Goal: Task Accomplishment & Management: Manage account settings

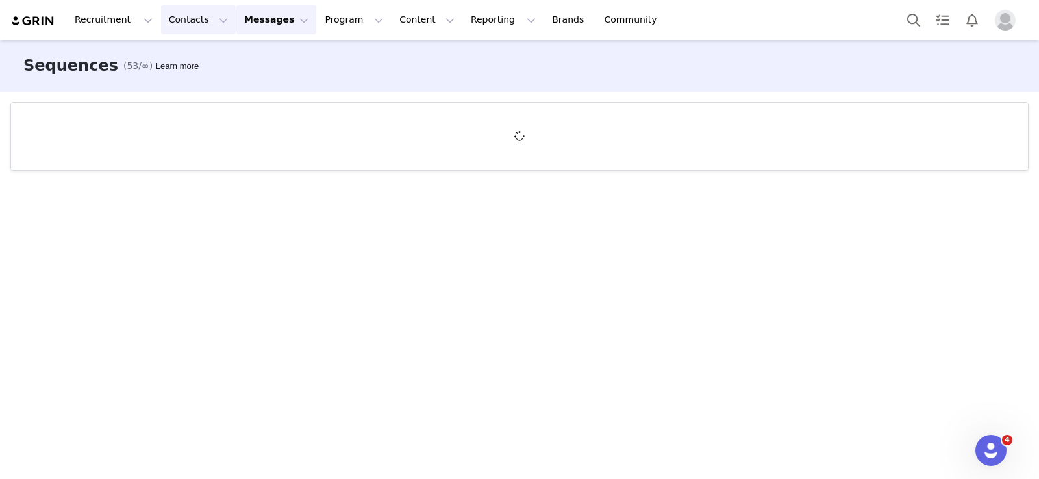
click at [170, 11] on button "Contacts Contacts" at bounding box center [198, 19] width 75 height 29
click at [188, 57] on p "Creators" at bounding box center [181, 58] width 39 height 14
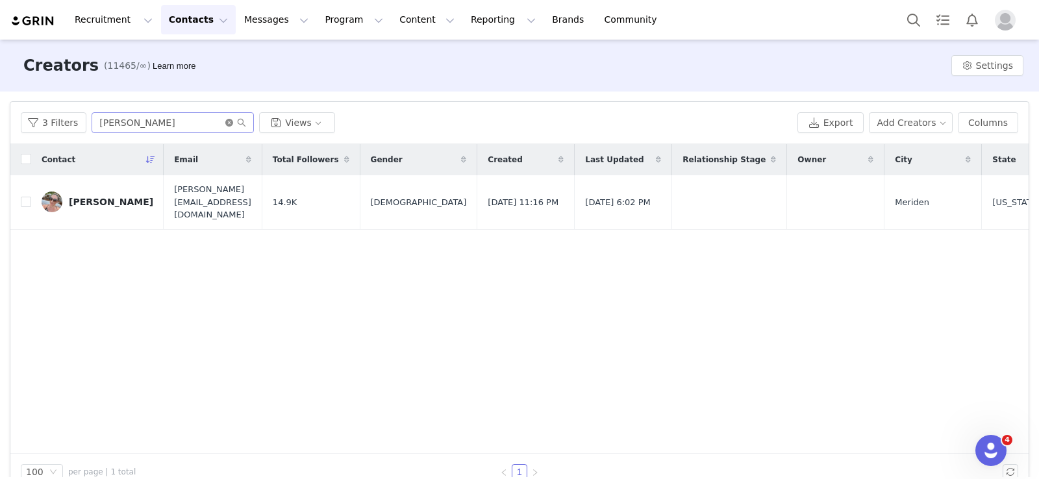
click at [225, 121] on icon "icon: close-circle" at bounding box center [229, 123] width 8 height 8
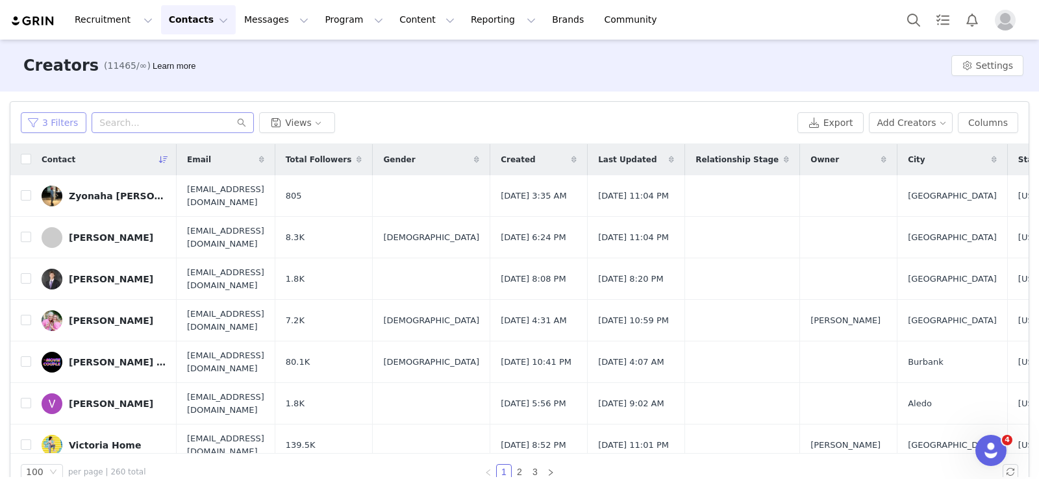
click at [36, 123] on button "3 Filters" at bounding box center [54, 122] width 66 height 21
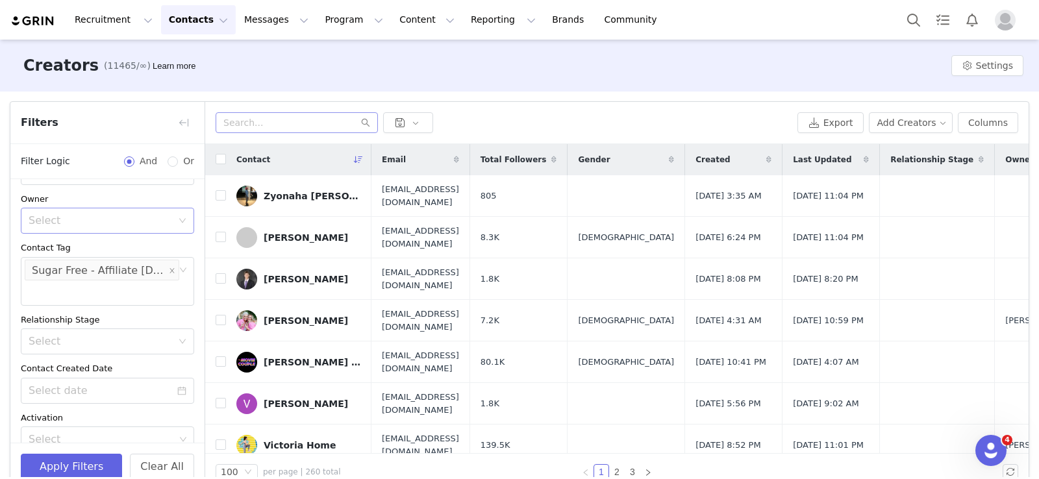
scroll to position [63, 0]
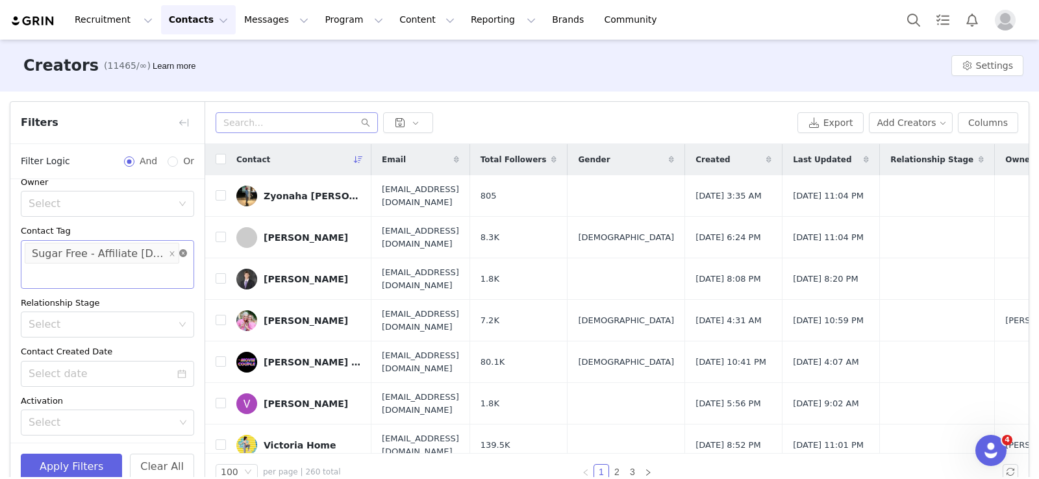
click at [184, 251] on icon "icon: close-circle" at bounding box center [183, 253] width 8 height 8
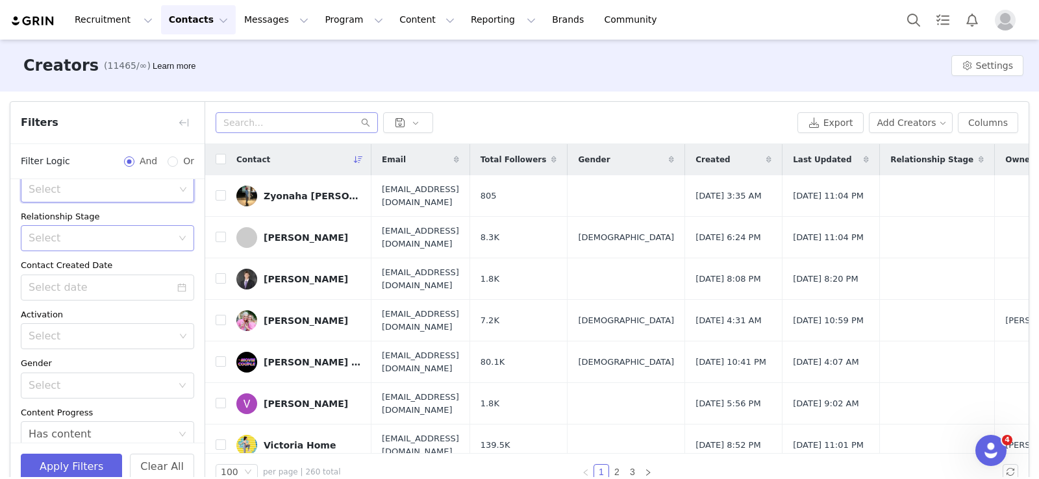
scroll to position [210, 0]
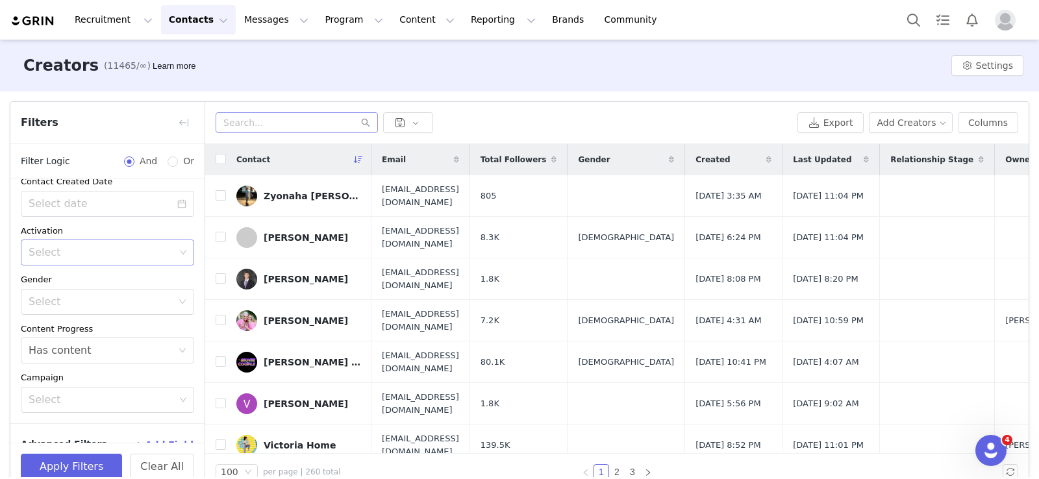
click at [38, 248] on div "Select" at bounding box center [102, 252] width 146 height 13
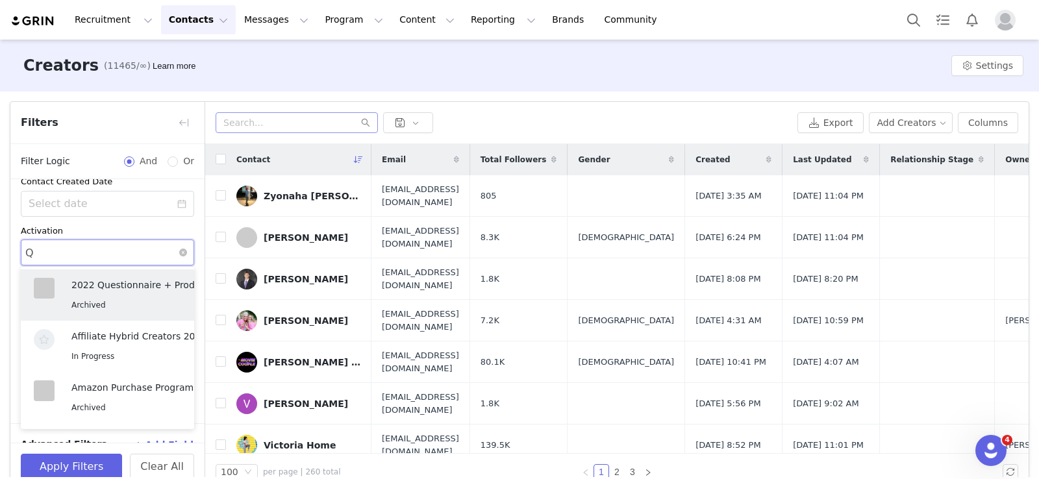
type input "Q3"
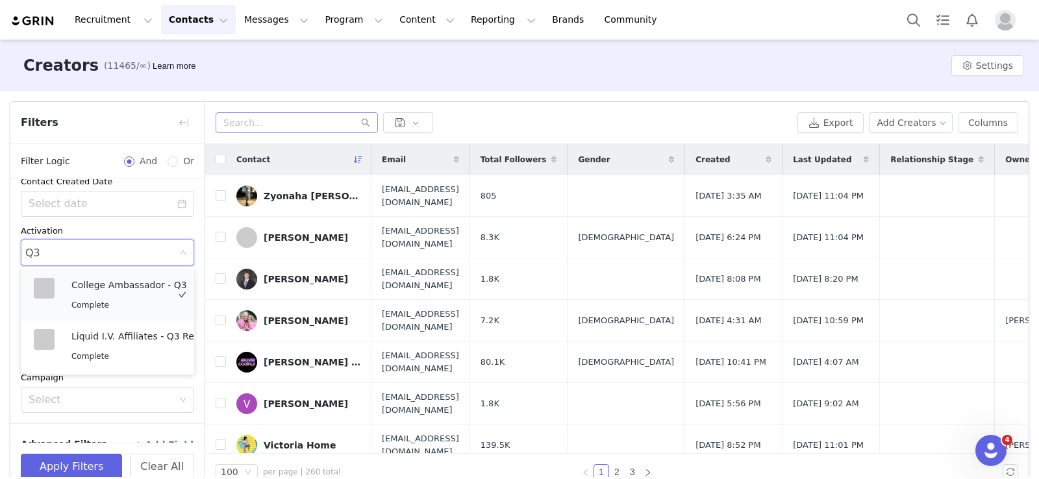
click at [103, 297] on div "College Ambassador - Q3 Complete" at bounding box center [129, 295] width 116 height 34
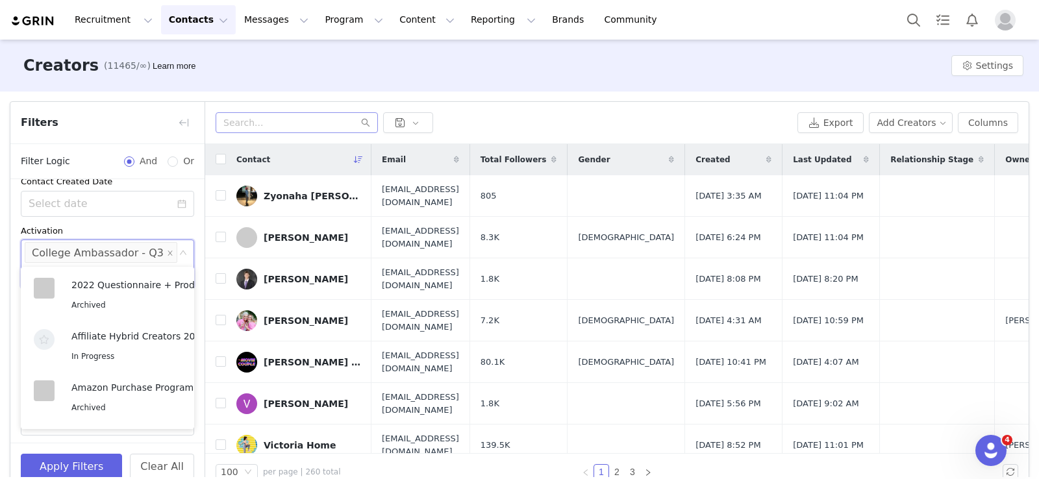
click at [110, 226] on div "Activation" at bounding box center [107, 231] width 173 height 13
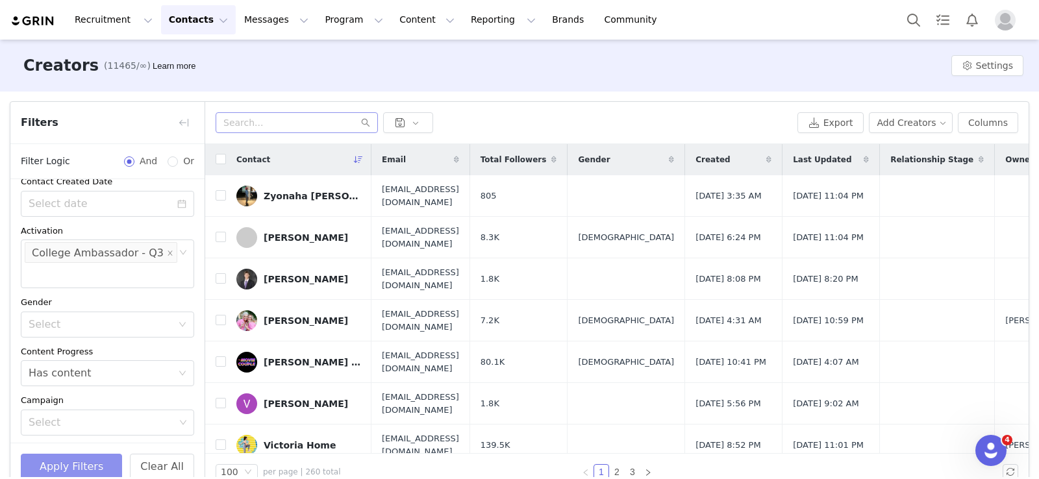
click at [60, 466] on button "Apply Filters" at bounding box center [71, 467] width 101 height 26
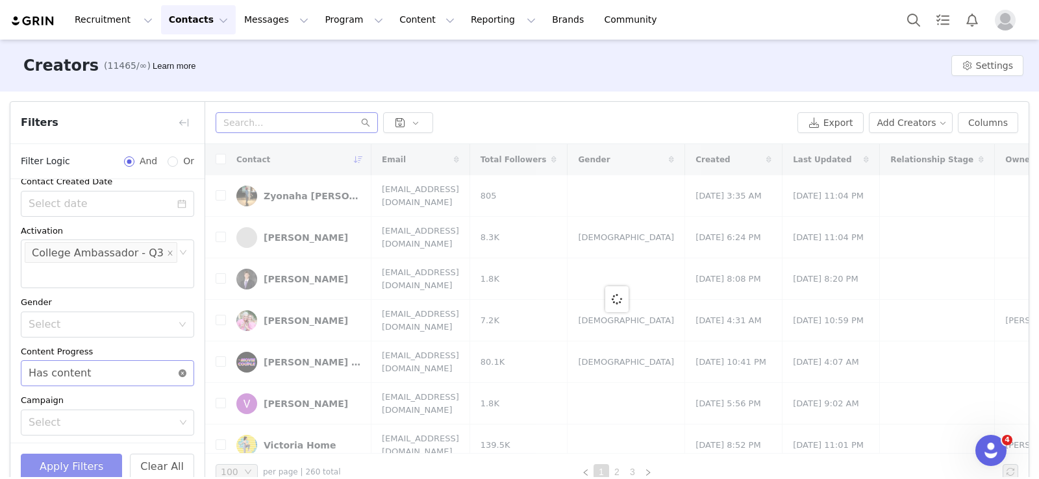
click at [183, 370] on icon "icon: close-circle" at bounding box center [183, 374] width 8 height 8
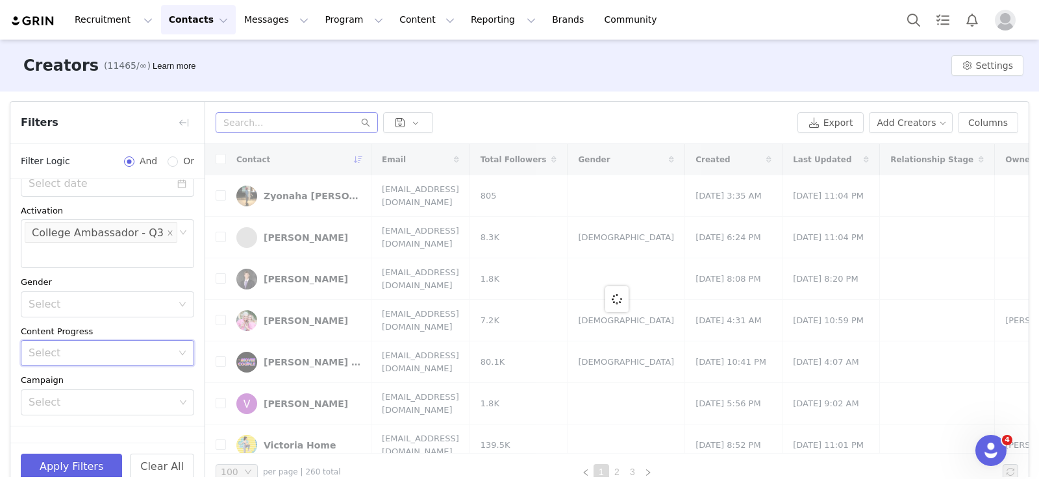
scroll to position [23, 0]
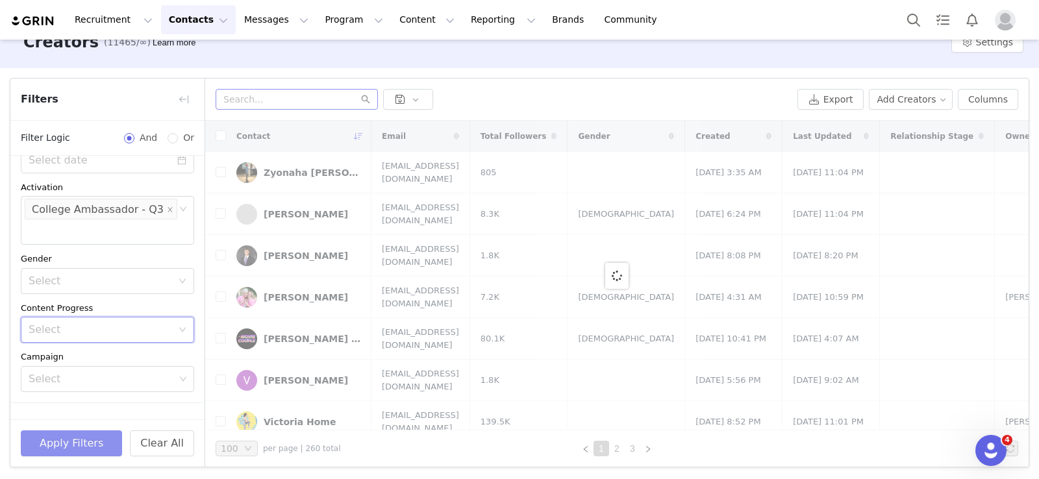
click at [68, 442] on button "Apply Filters" at bounding box center [71, 444] width 101 height 26
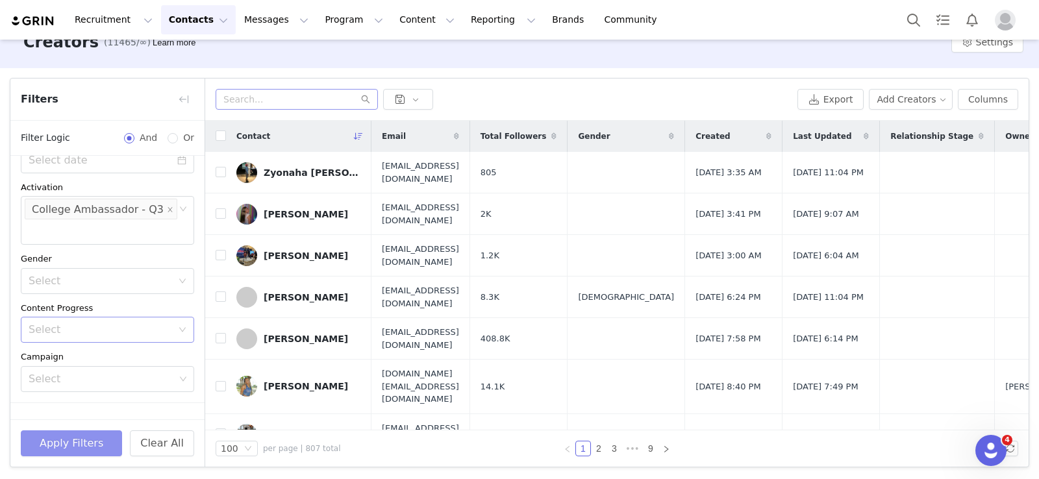
click at [60, 444] on button "Apply Filters" at bounding box center [71, 444] width 101 height 26
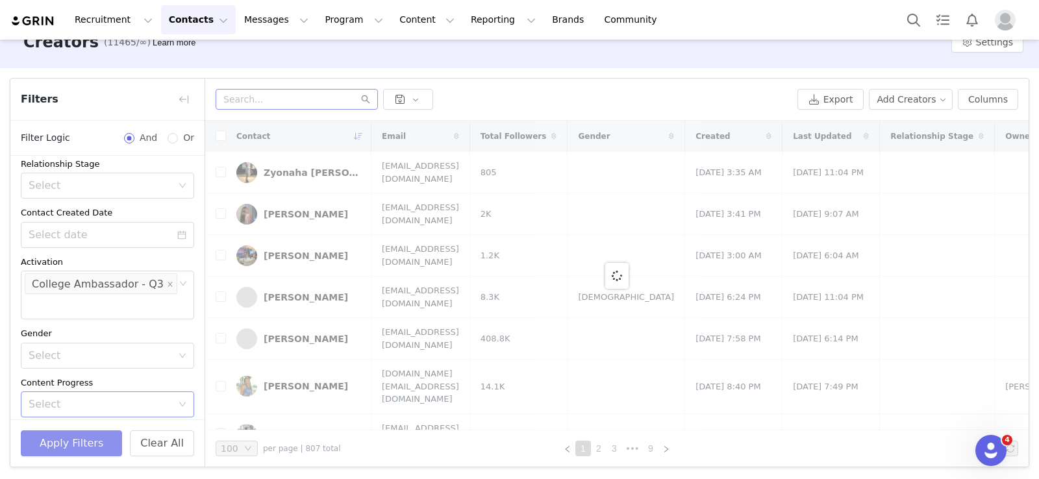
scroll to position [231, 0]
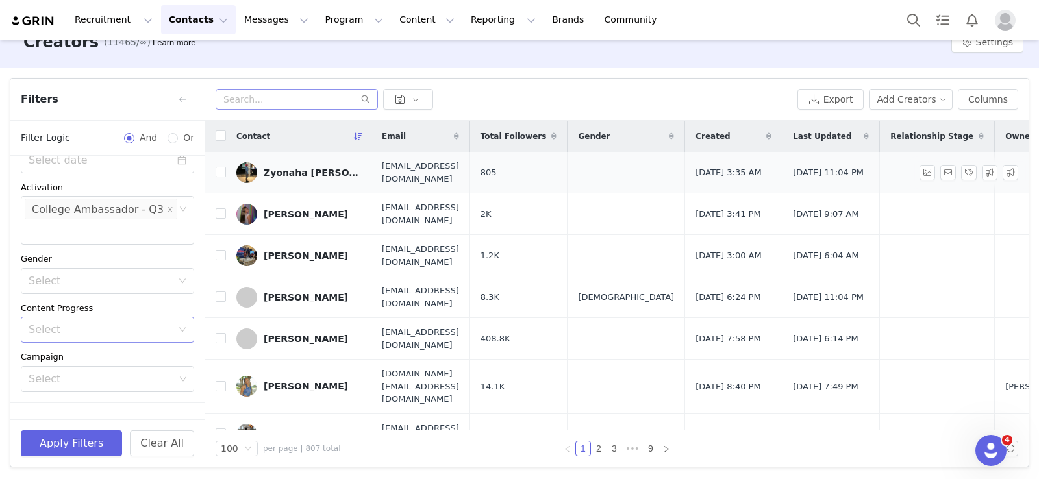
click at [294, 173] on div "Zyonaha [PERSON_NAME]" at bounding box center [312, 173] width 97 height 10
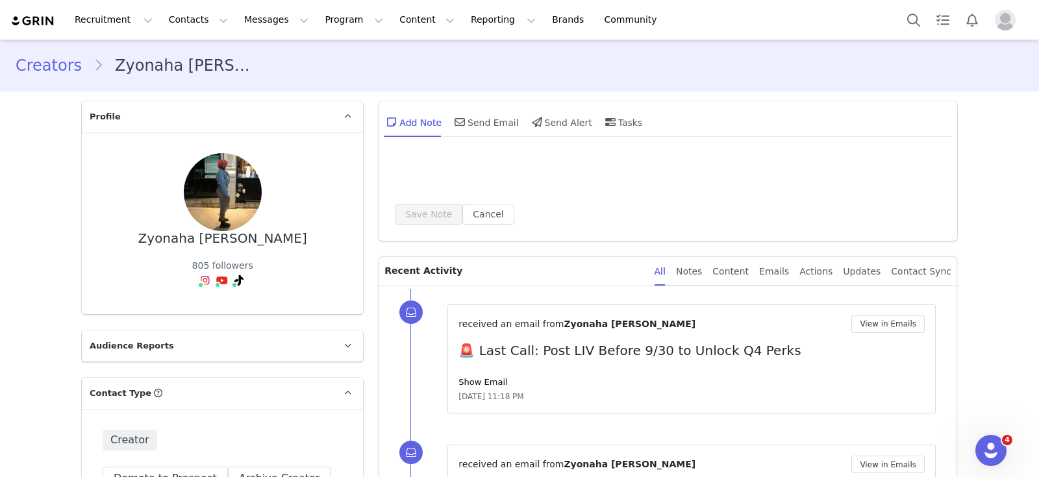
type input "+1 ([GEOGRAPHIC_DATA])"
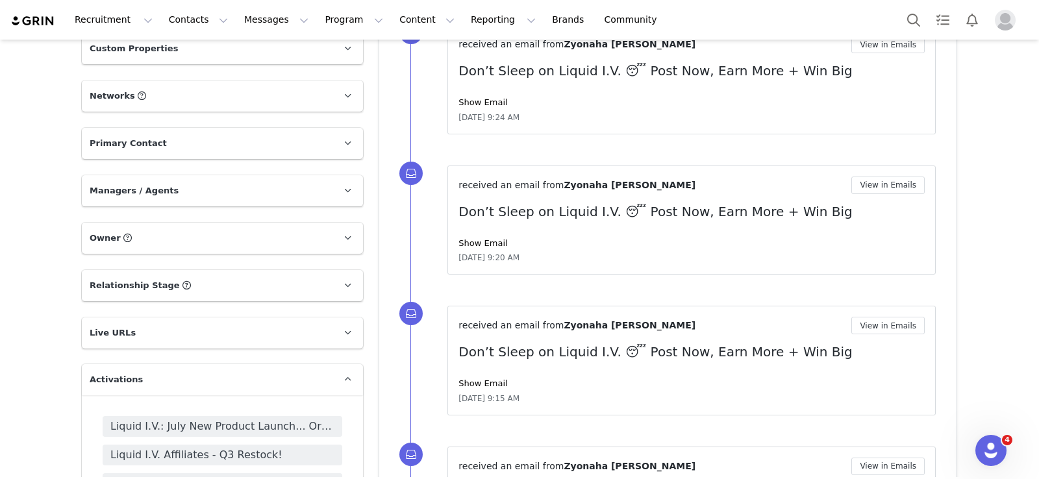
scroll to position [1394, 0]
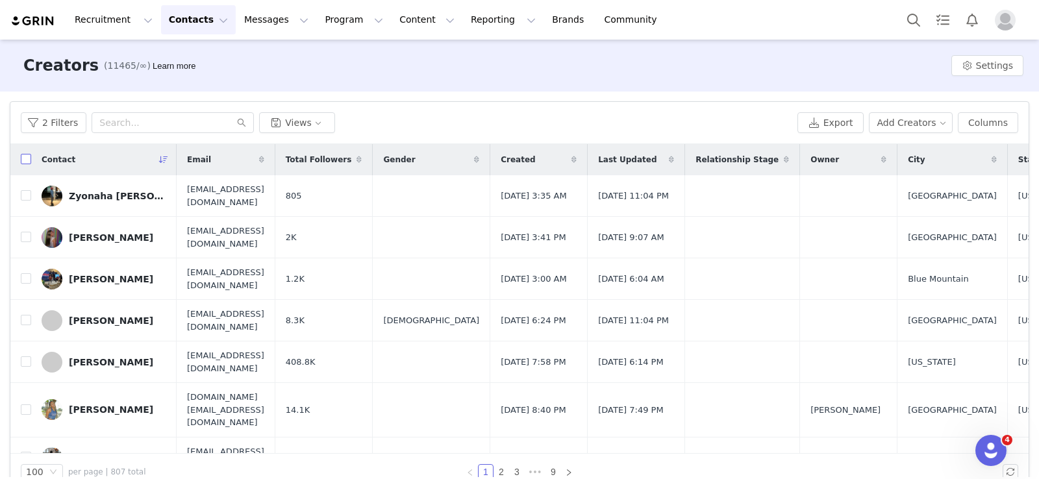
click at [25, 158] on input "checkbox" at bounding box center [26, 159] width 10 height 10
checkbox input "true"
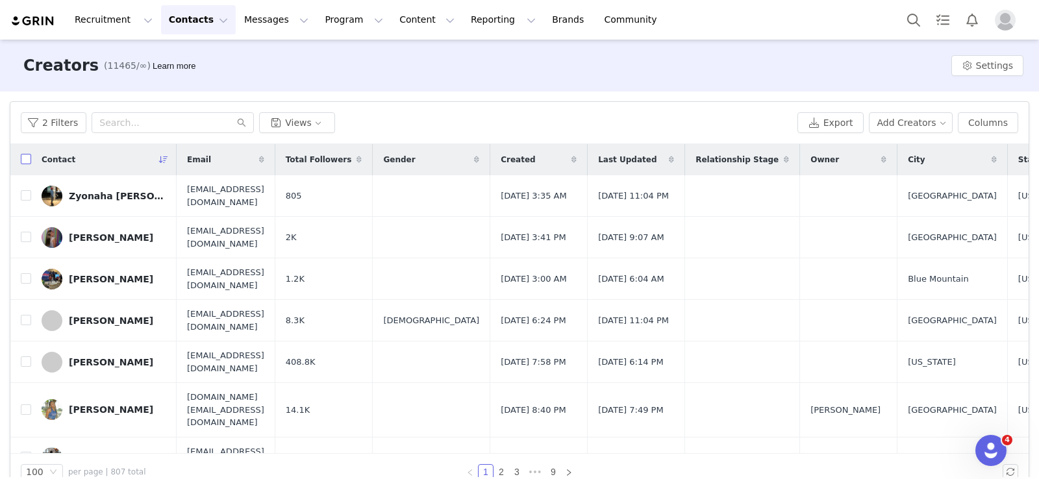
checkbox input "true"
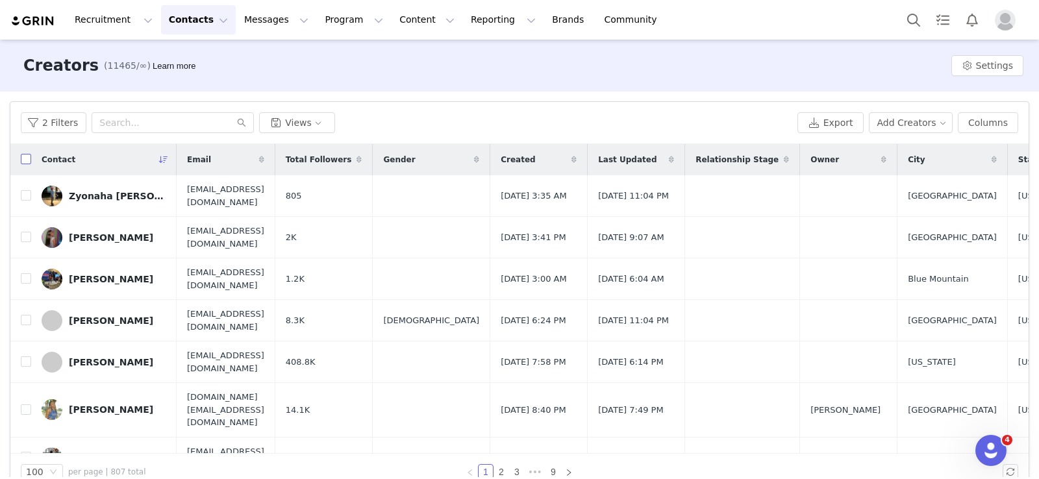
checkbox input "true"
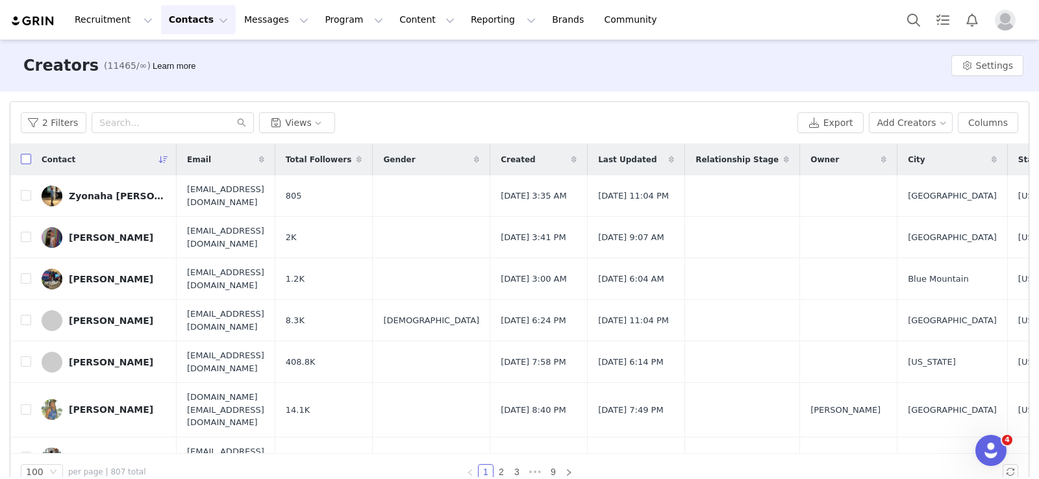
checkbox input "true"
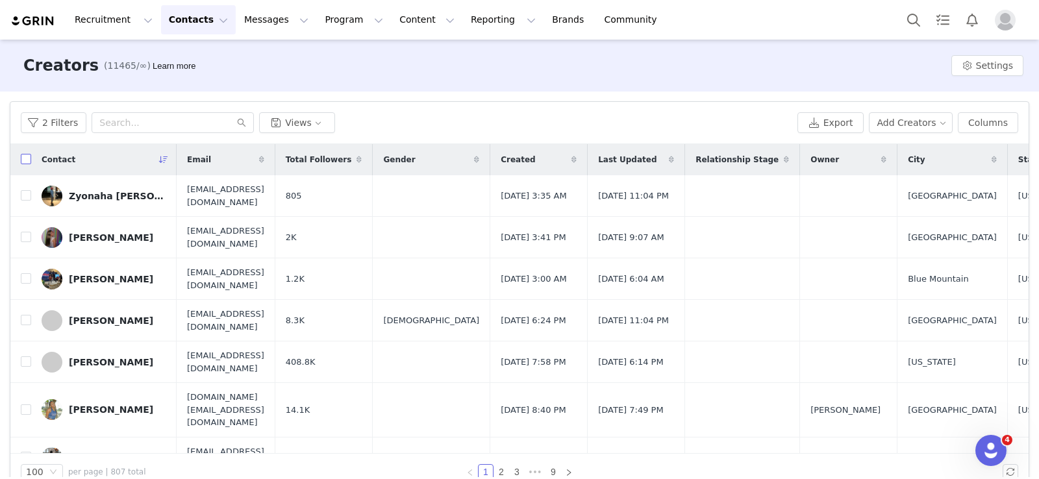
checkbox input "true"
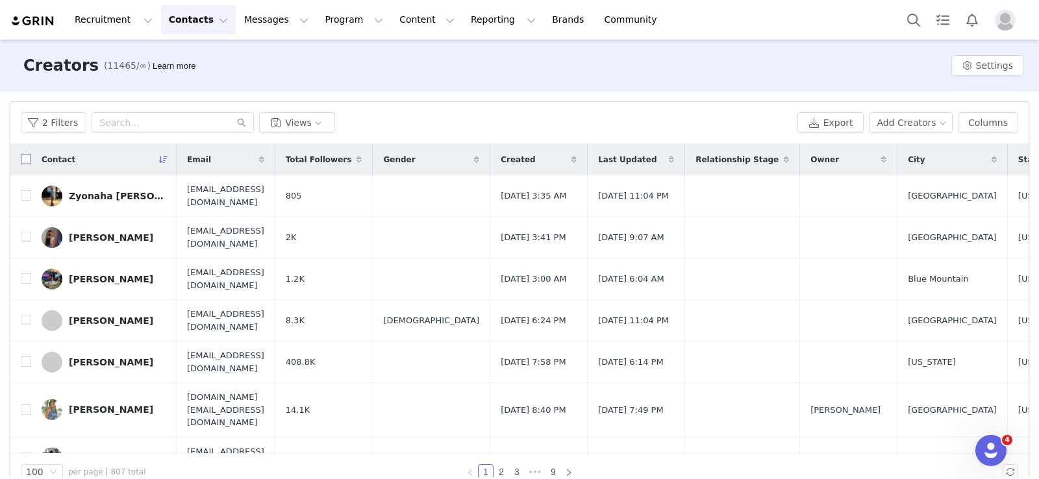
checkbox input "true"
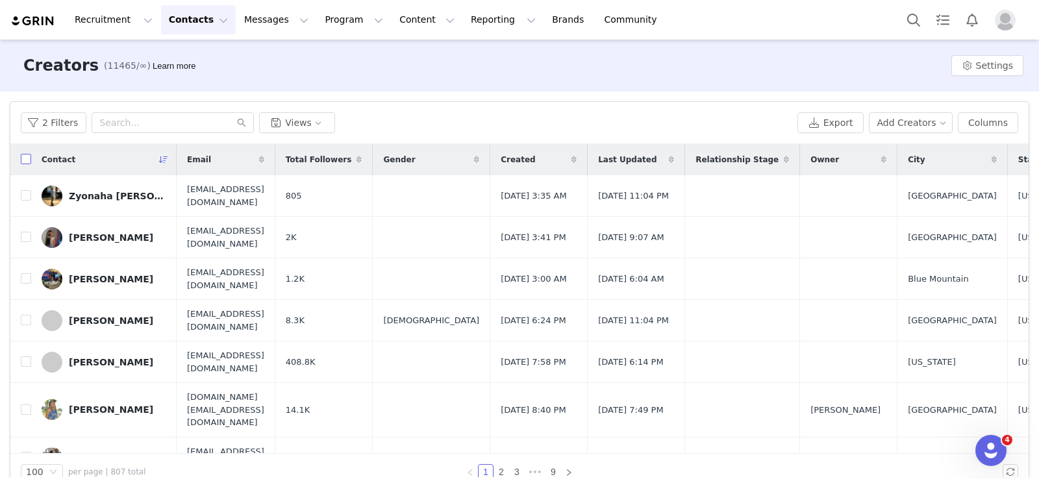
checkbox input "true"
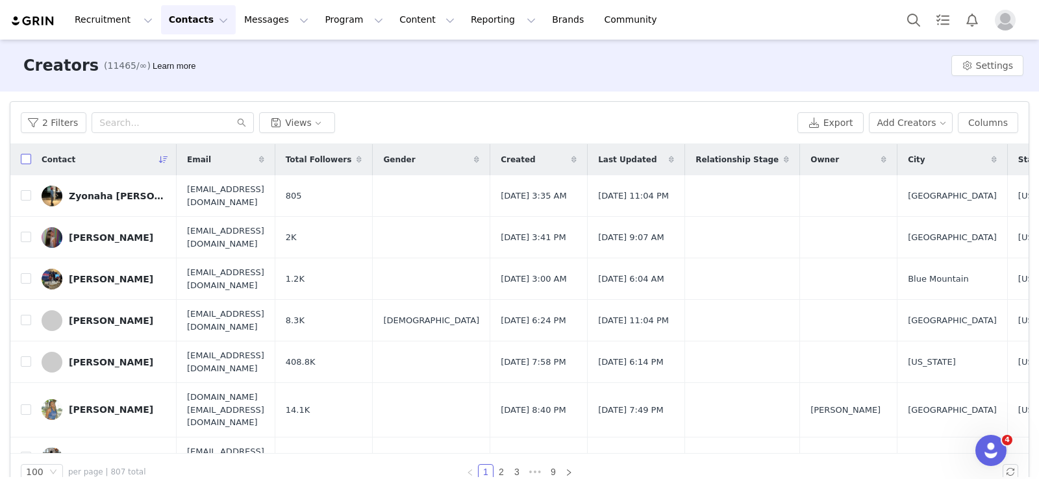
checkbox input "true"
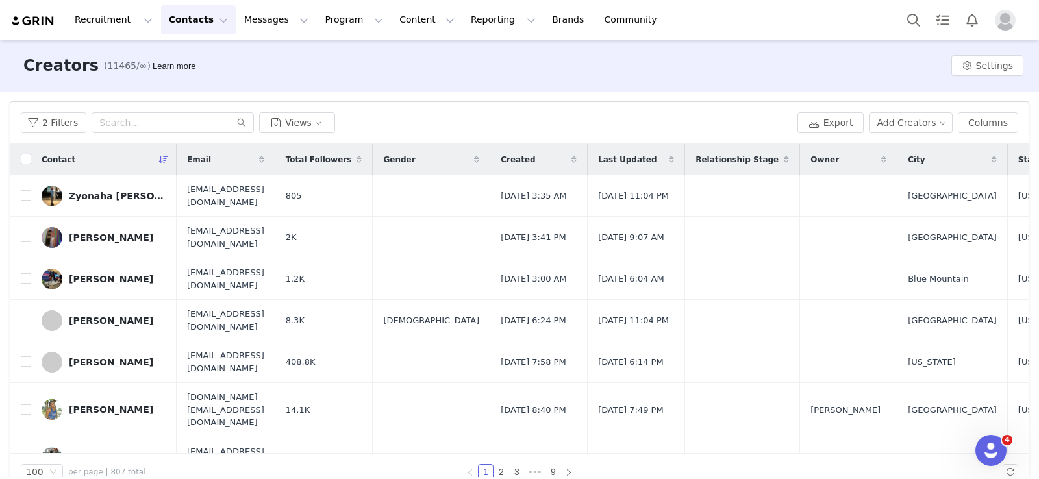
checkbox input "true"
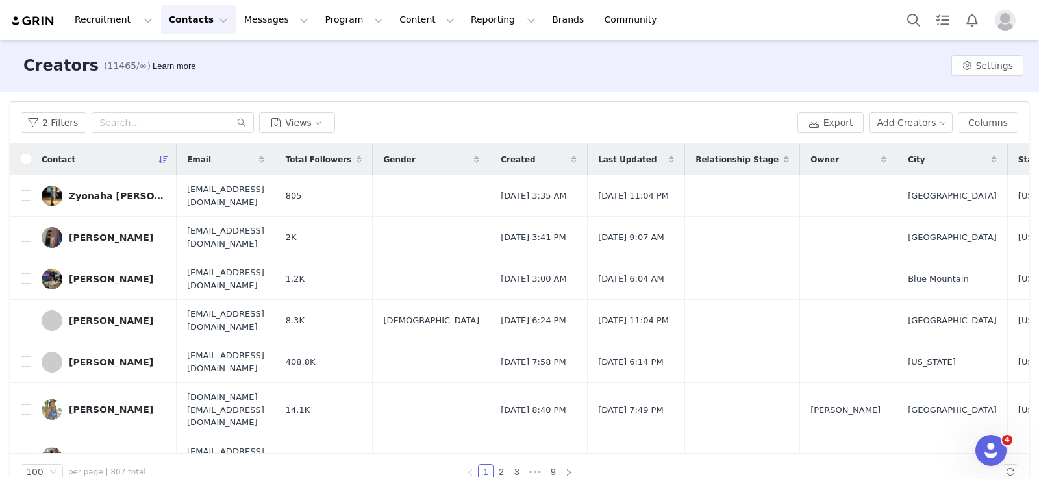
checkbox input "true"
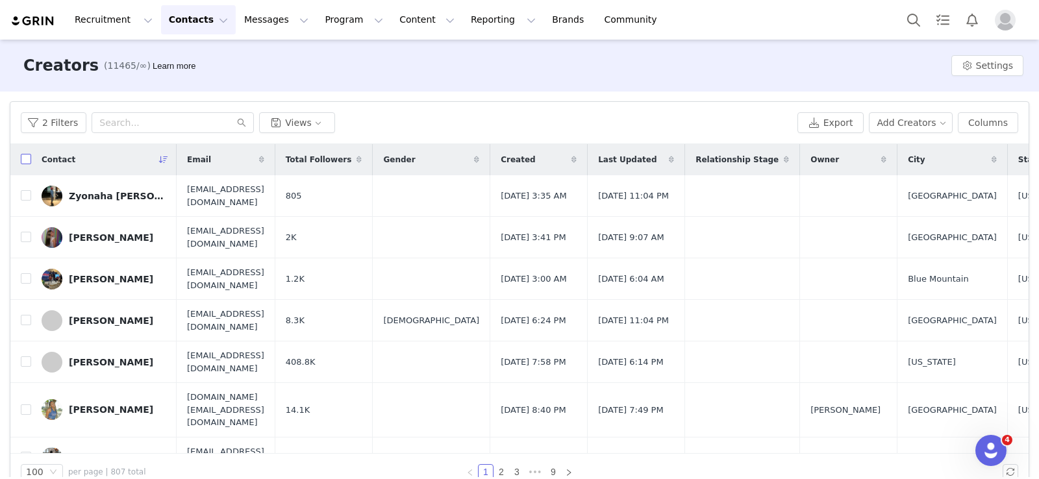
checkbox input "true"
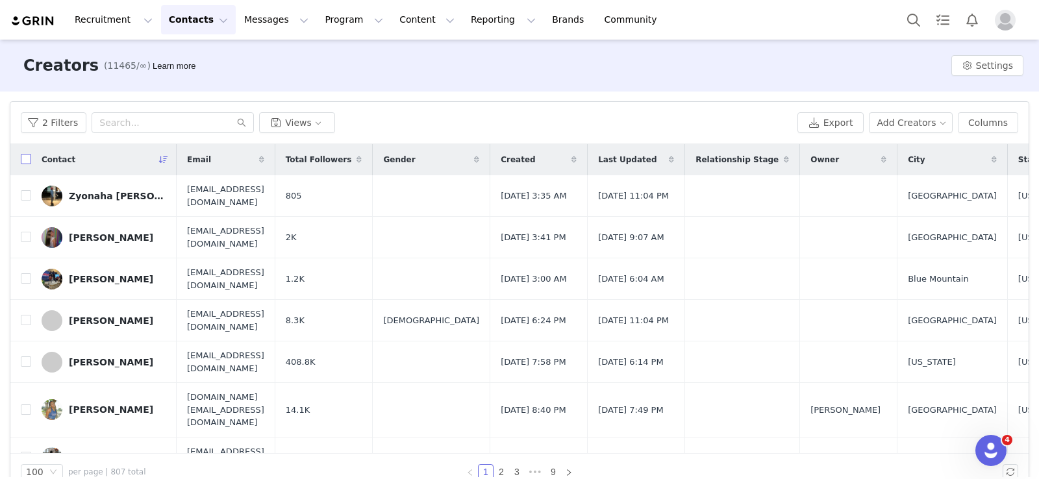
checkbox input "true"
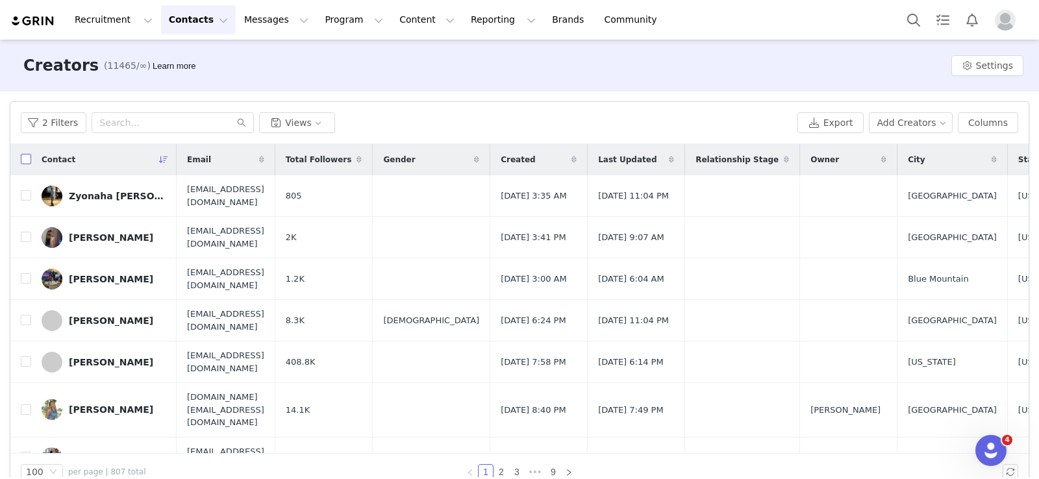
checkbox input "true"
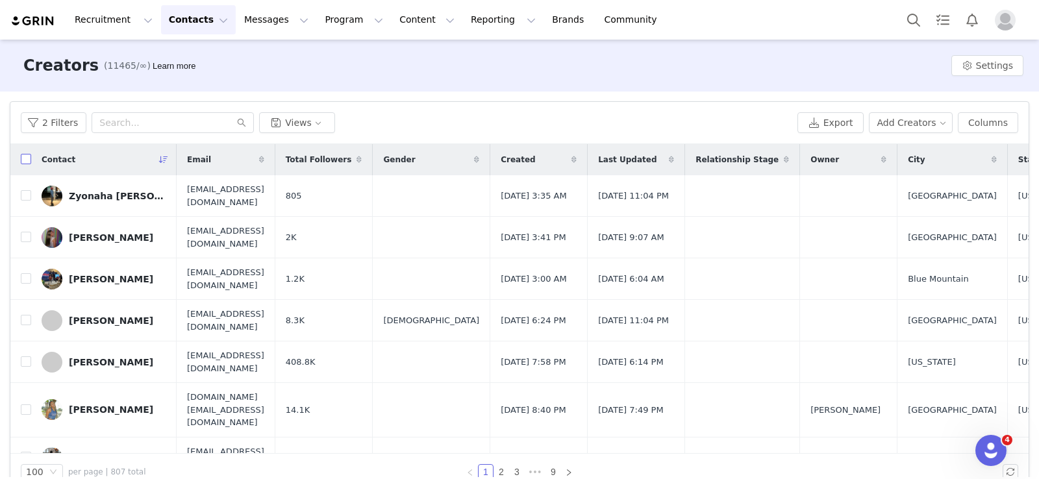
checkbox input "true"
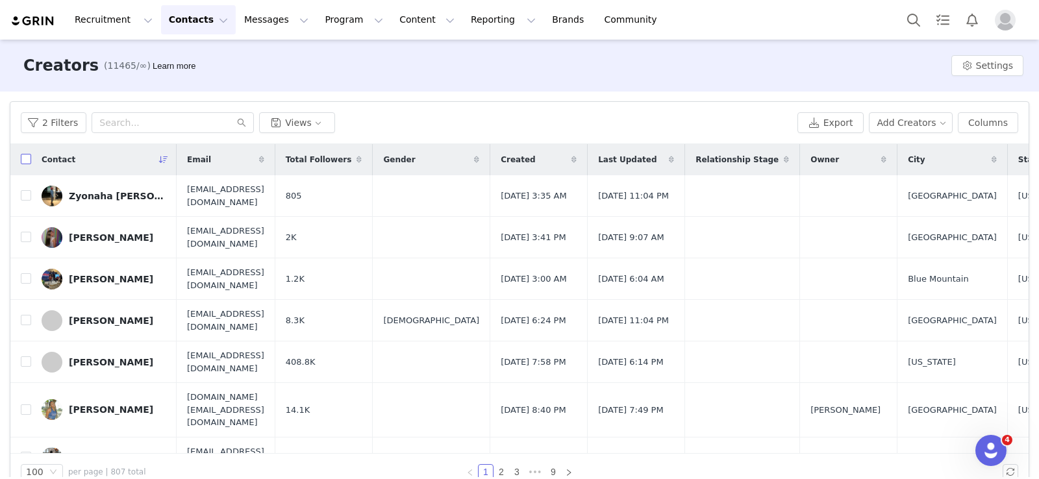
checkbox input "true"
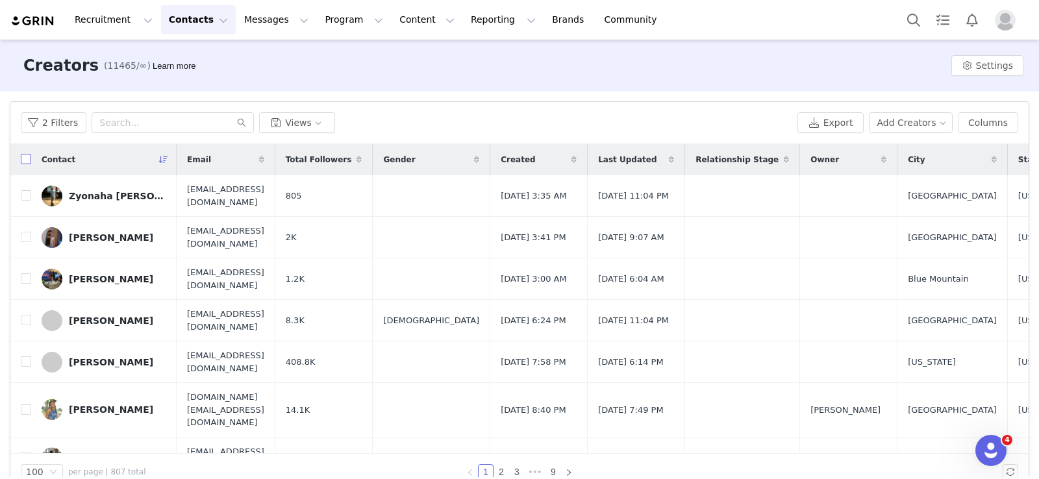
checkbox input "true"
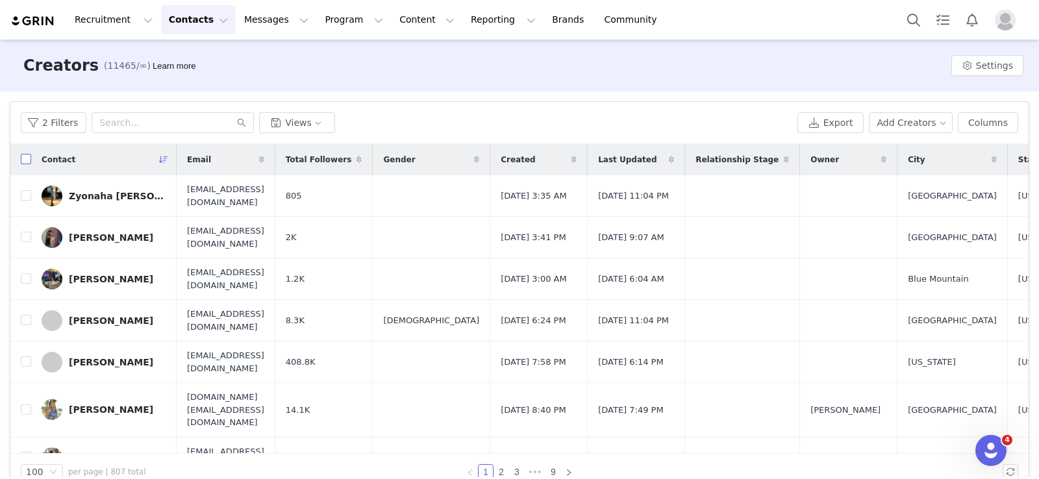
checkbox input "true"
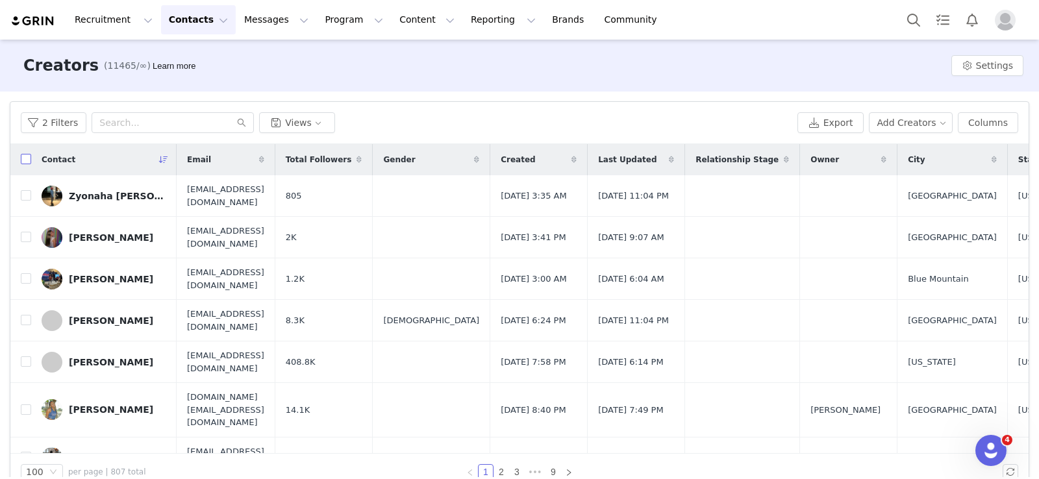
checkbox input "true"
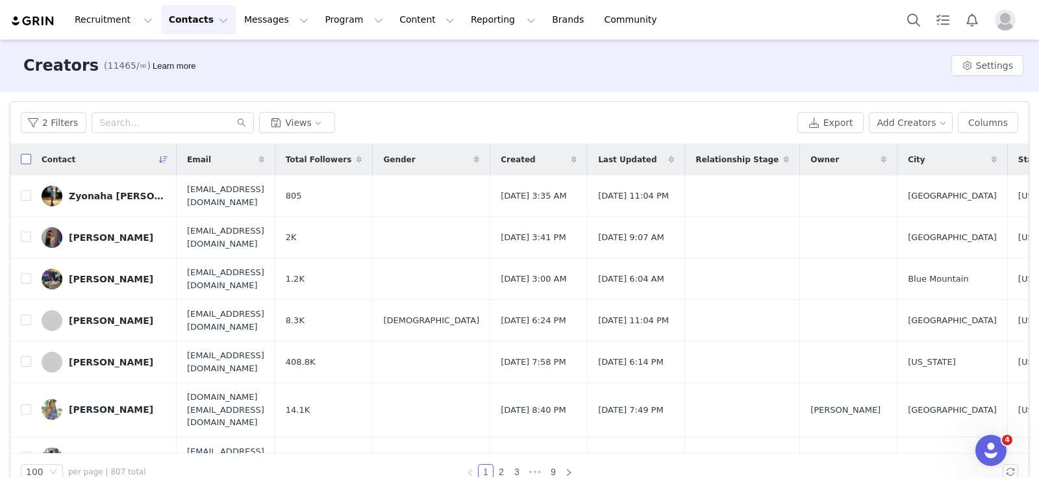
checkbox input "true"
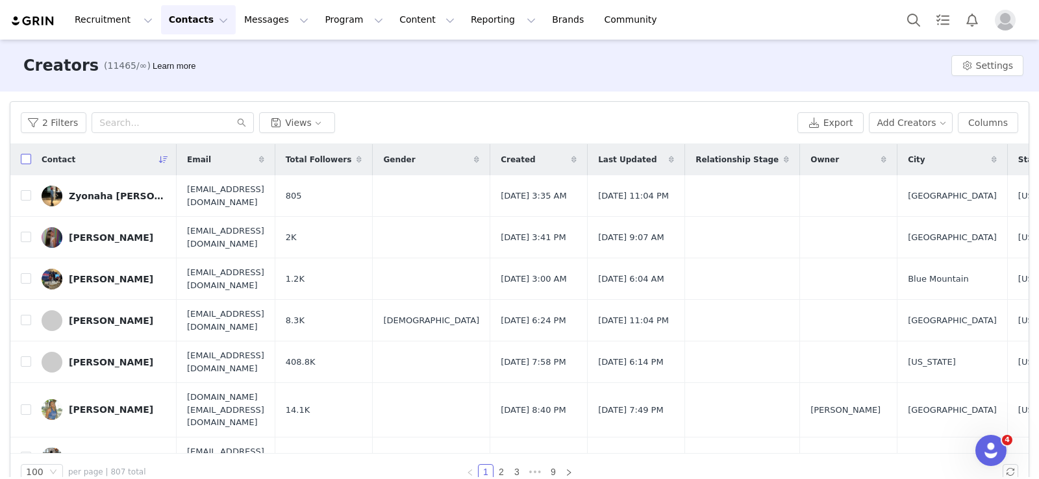
checkbox input "true"
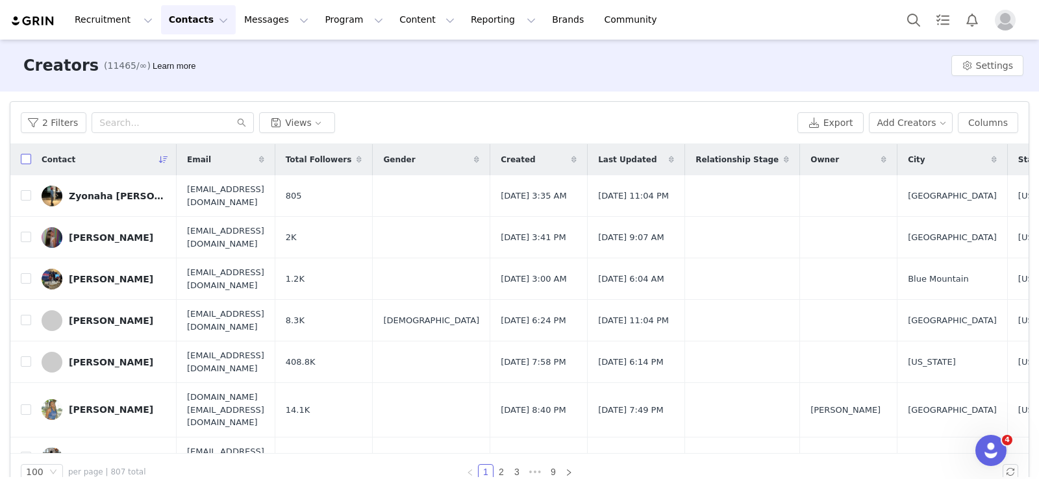
checkbox input "true"
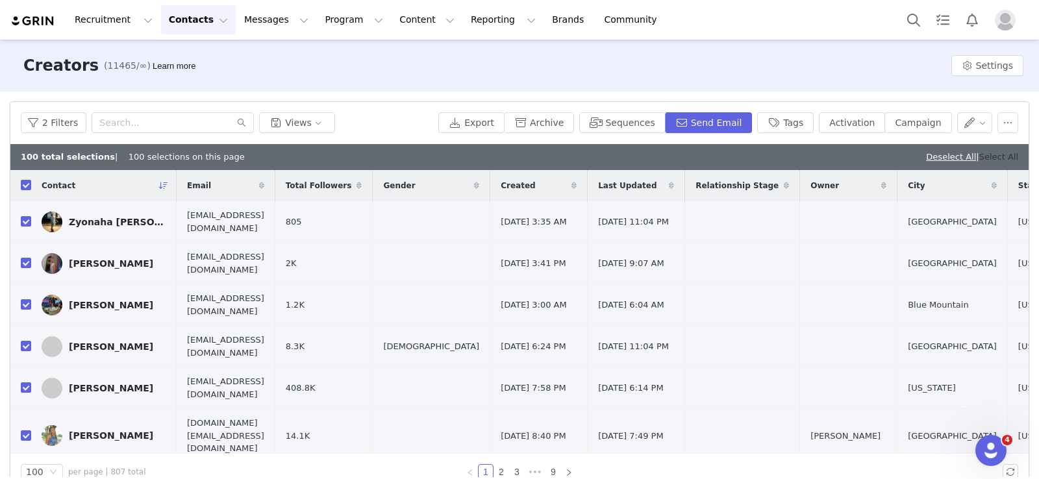
click at [999, 157] on link "Select All" at bounding box center [999, 157] width 39 height 10
click at [863, 123] on button "Activation" at bounding box center [852, 122] width 66 height 21
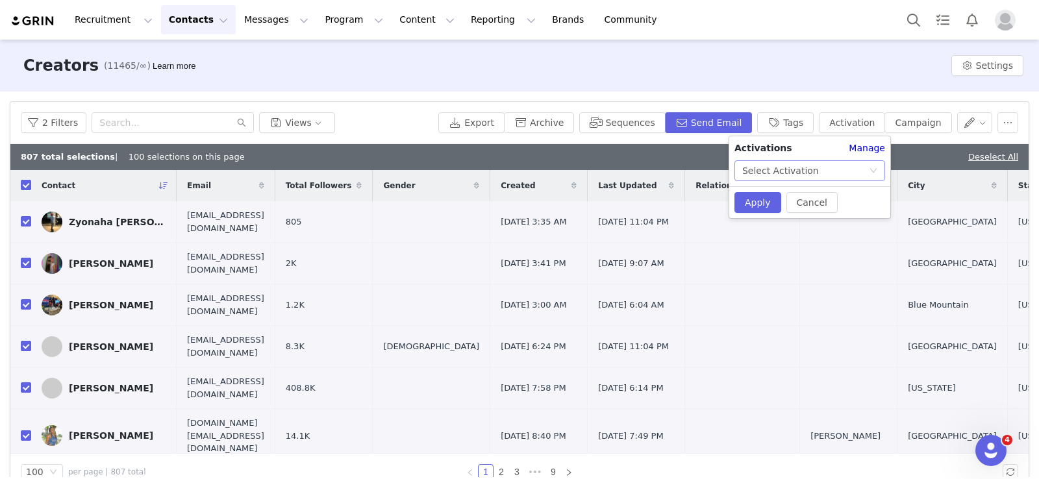
click at [784, 173] on div "Select Activation" at bounding box center [781, 170] width 77 height 19
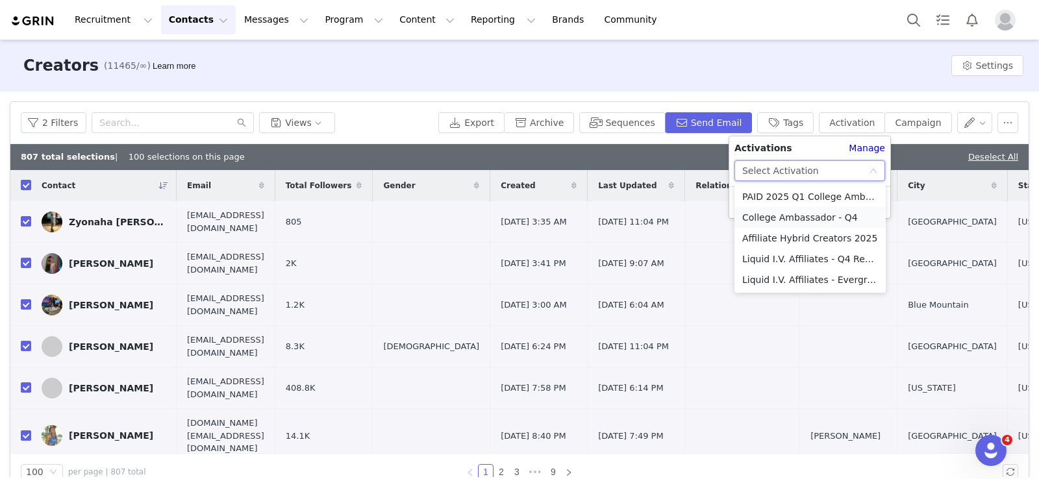
click at [787, 216] on li "College Ambassador - Q4" at bounding box center [810, 217] width 151 height 21
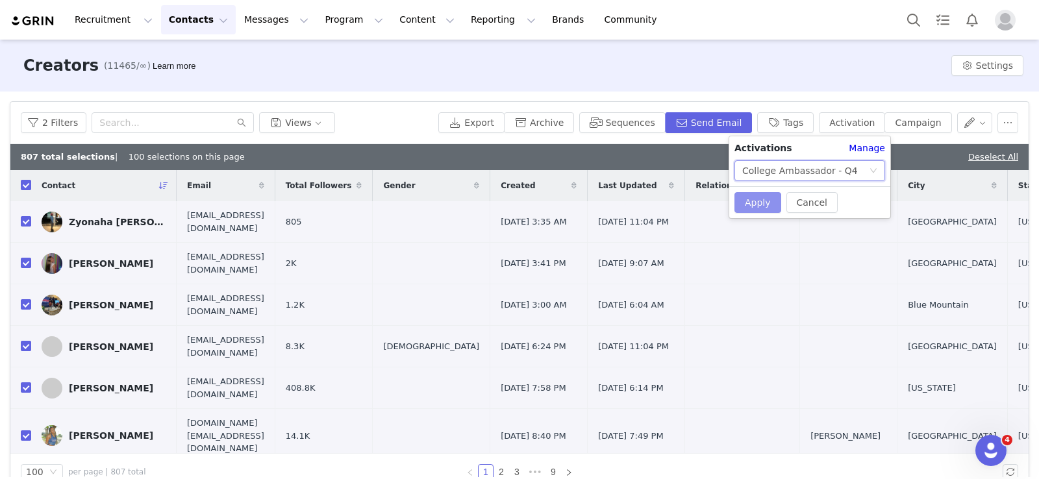
click at [756, 198] on button "Apply" at bounding box center [758, 202] width 47 height 21
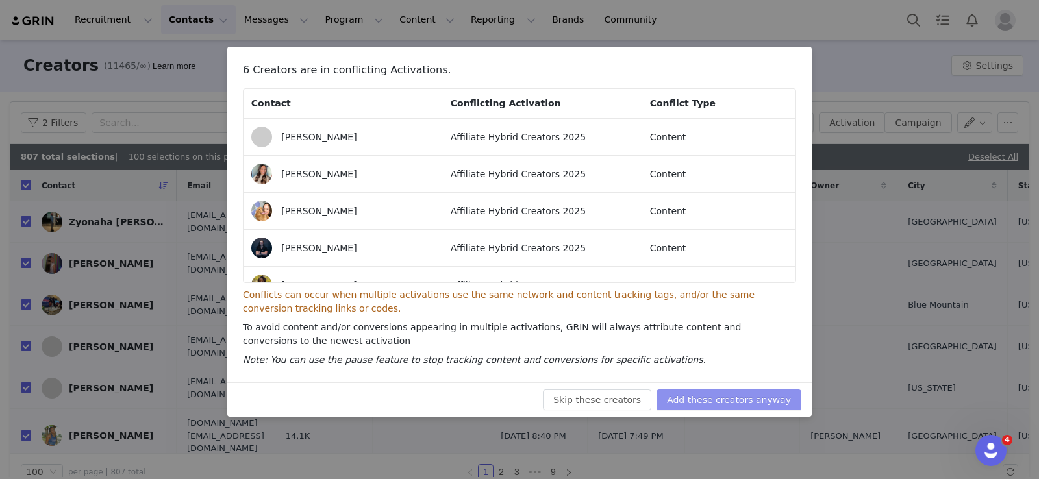
click at [695, 401] on button "Add these creators anyway" at bounding box center [729, 400] width 145 height 21
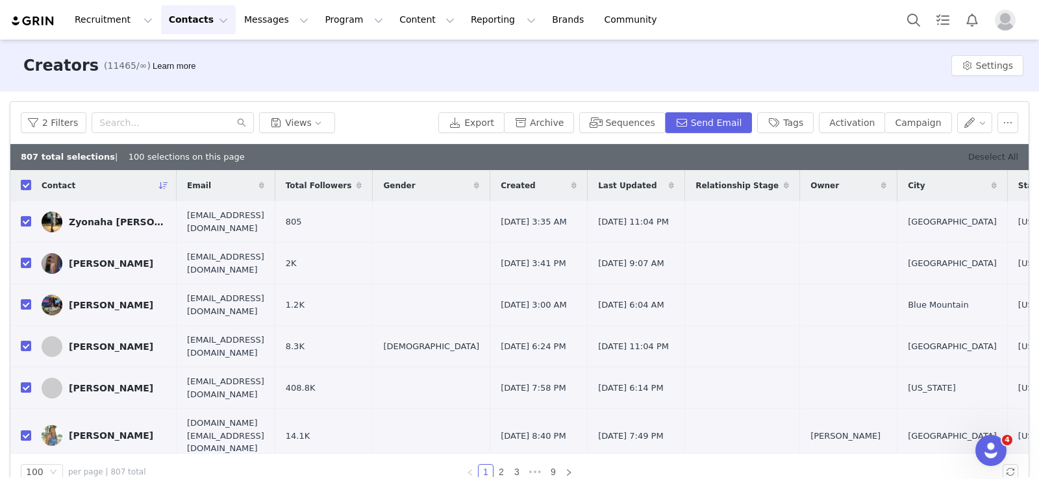
click at [989, 154] on link "Deselect All" at bounding box center [994, 157] width 50 height 10
checkbox input "false"
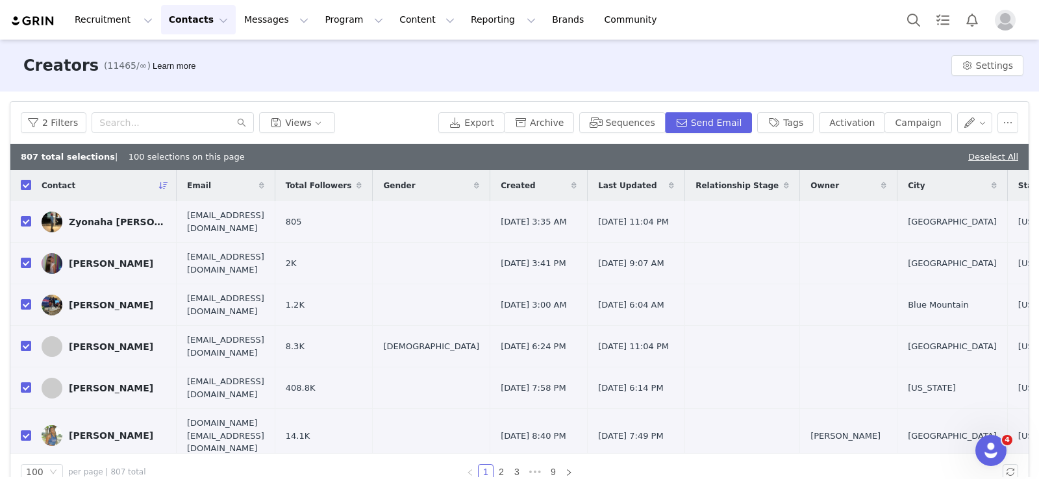
checkbox input "false"
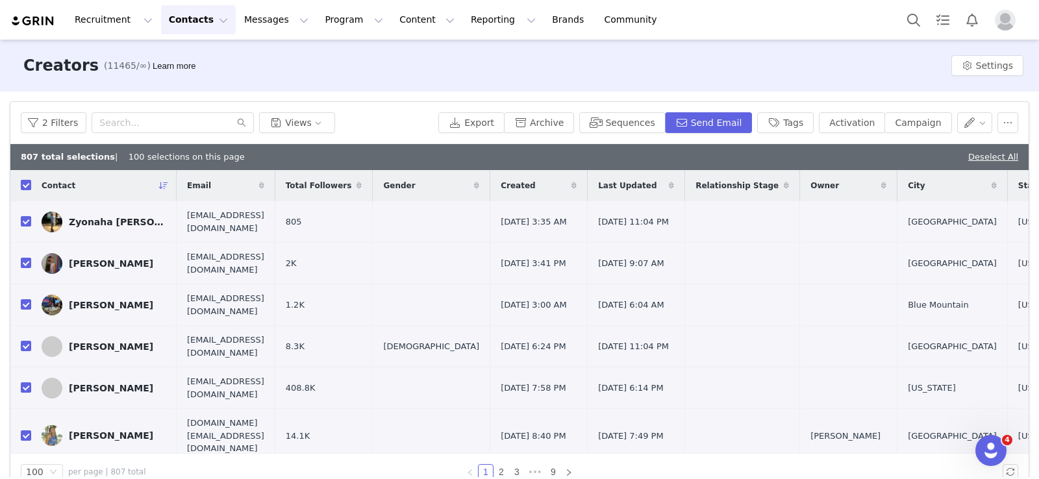
checkbox input "false"
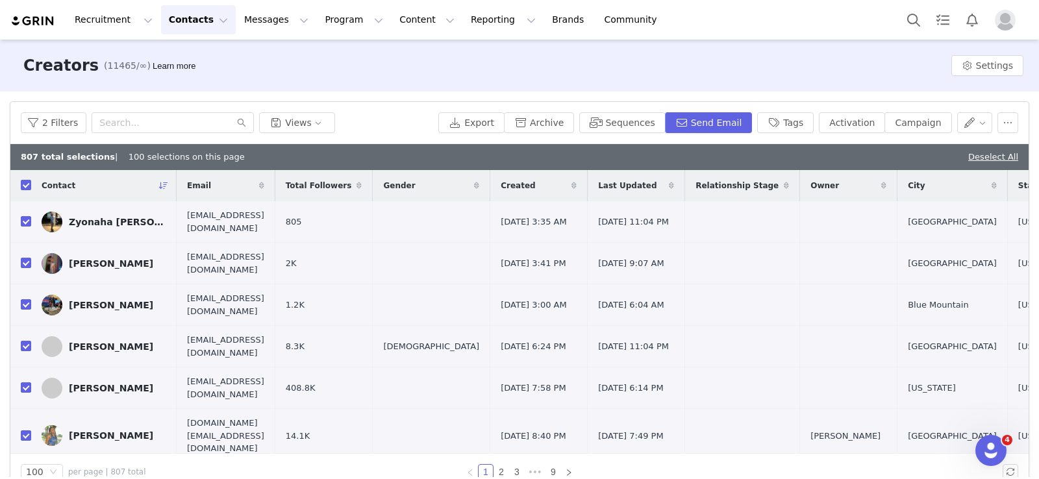
checkbox input "false"
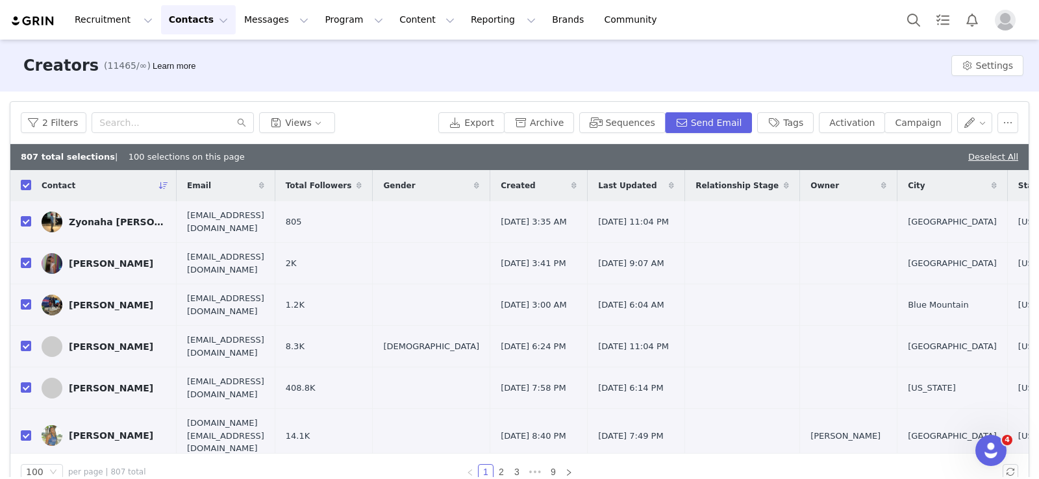
checkbox input "false"
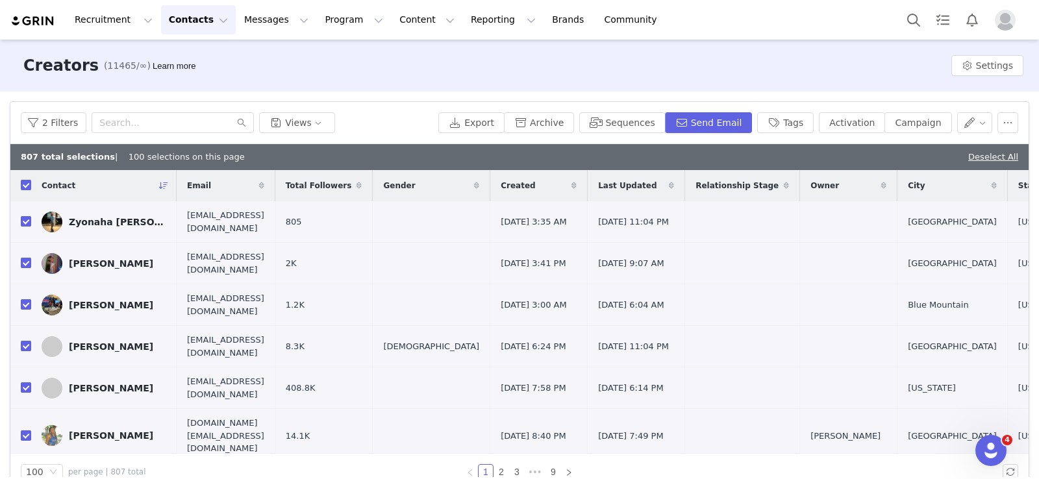
checkbox input "false"
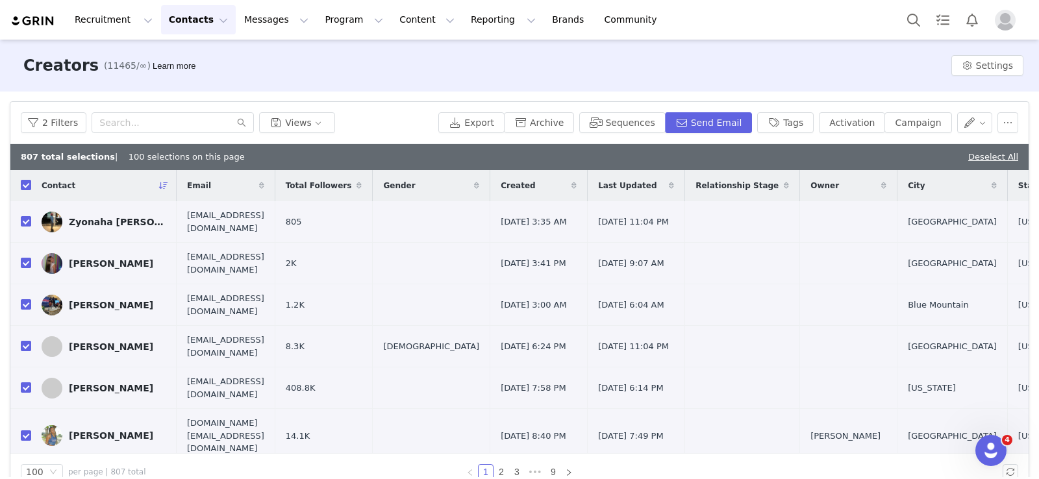
checkbox input "false"
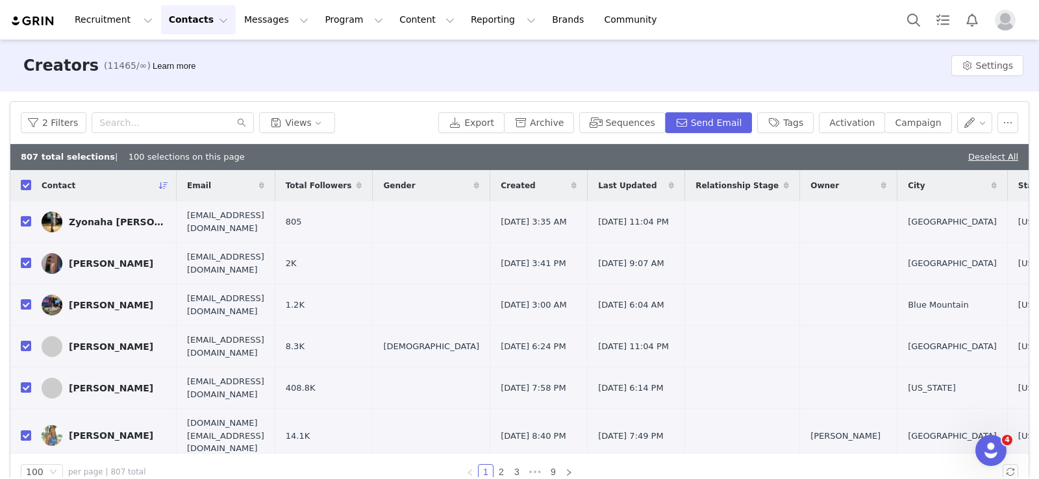
checkbox input "false"
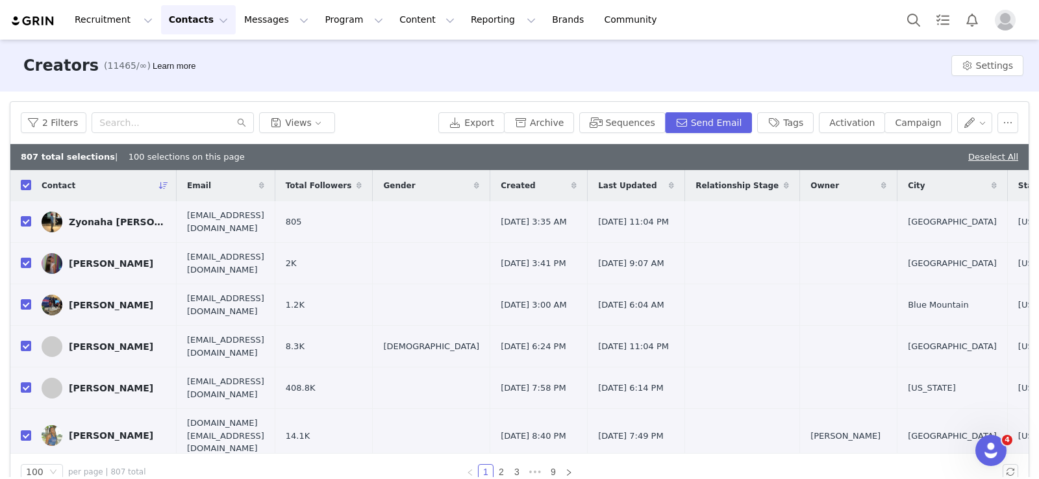
checkbox input "false"
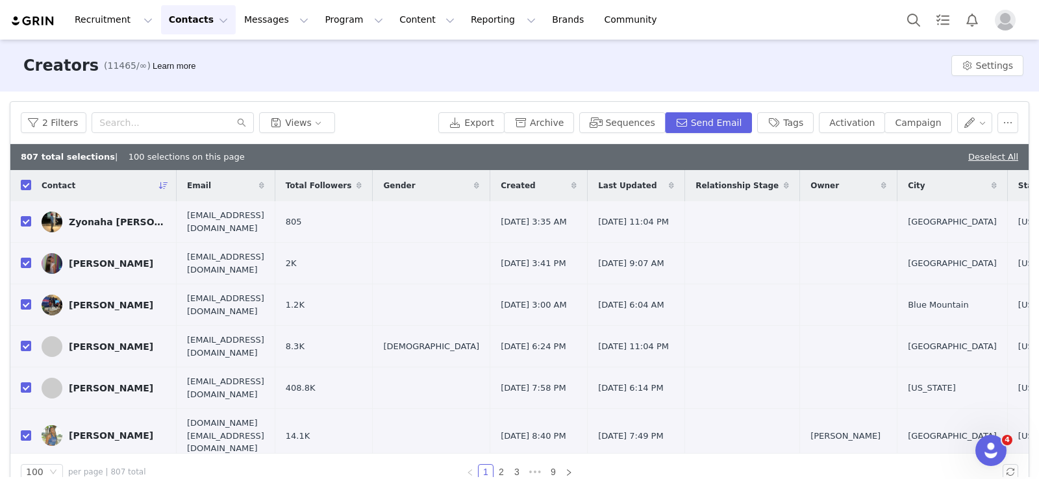
checkbox input "false"
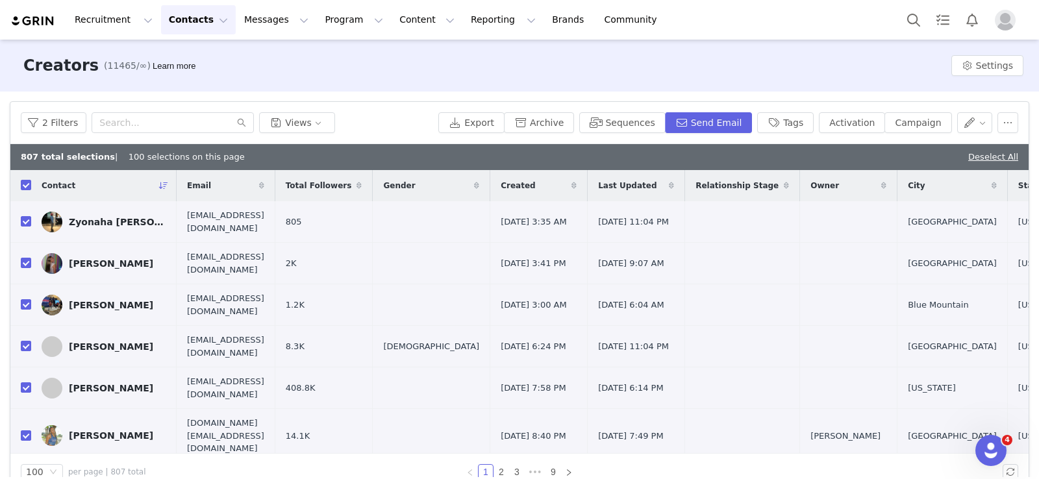
checkbox input "false"
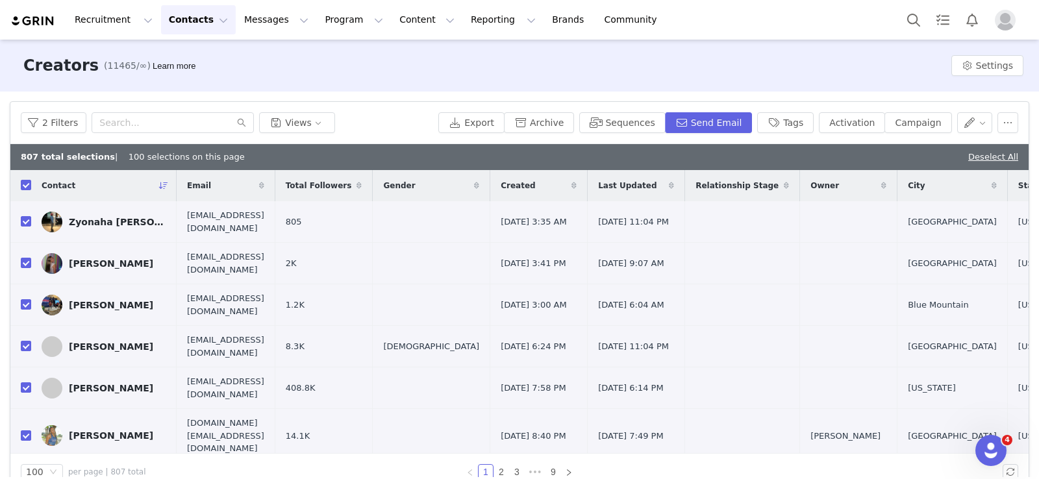
checkbox input "false"
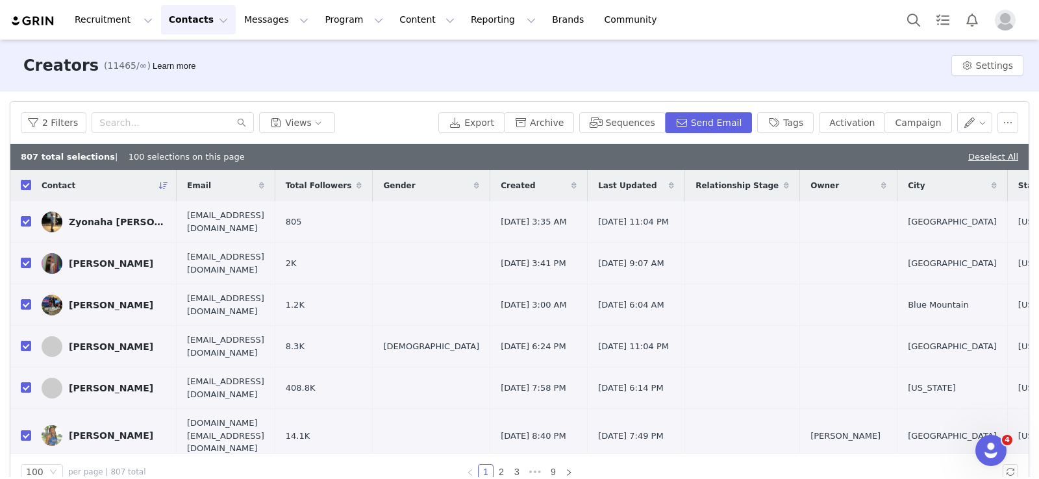
checkbox input "false"
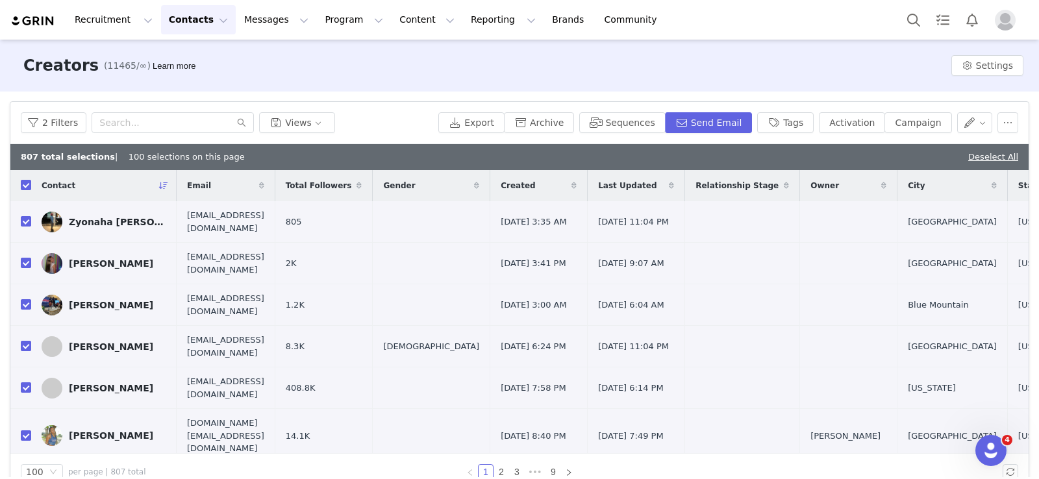
checkbox input "false"
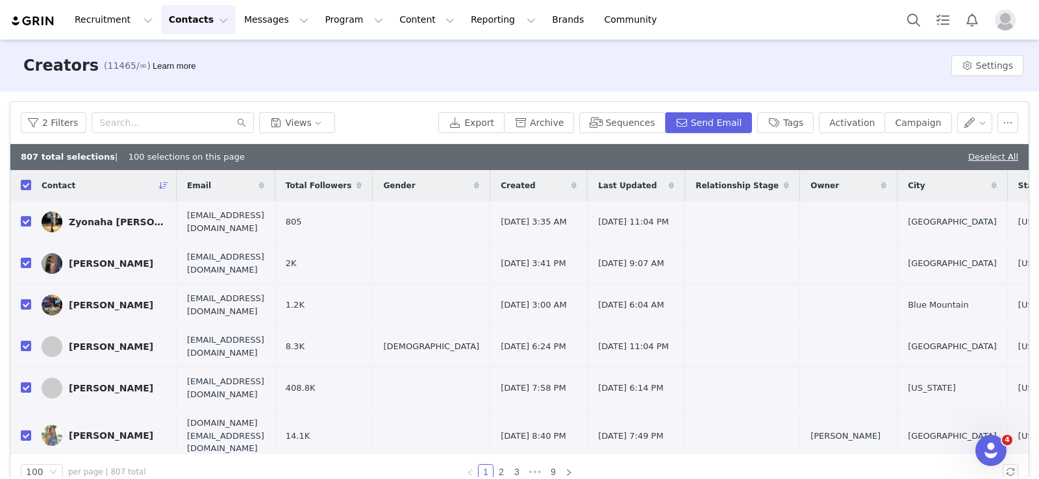
checkbox input "false"
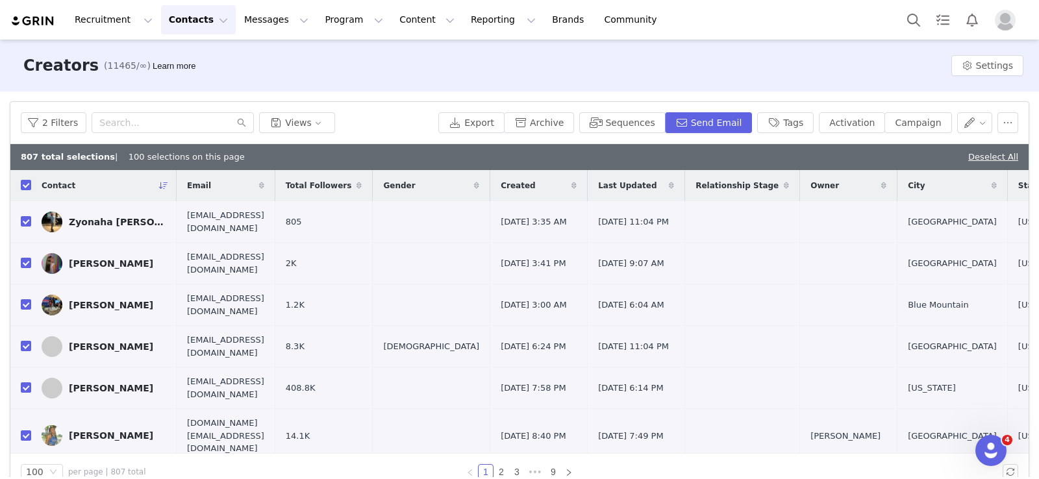
checkbox input "false"
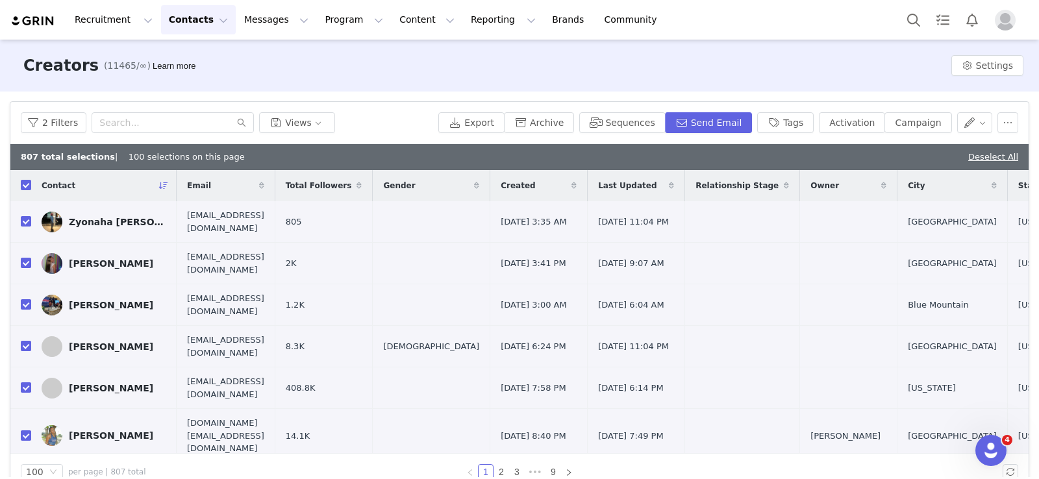
checkbox input "false"
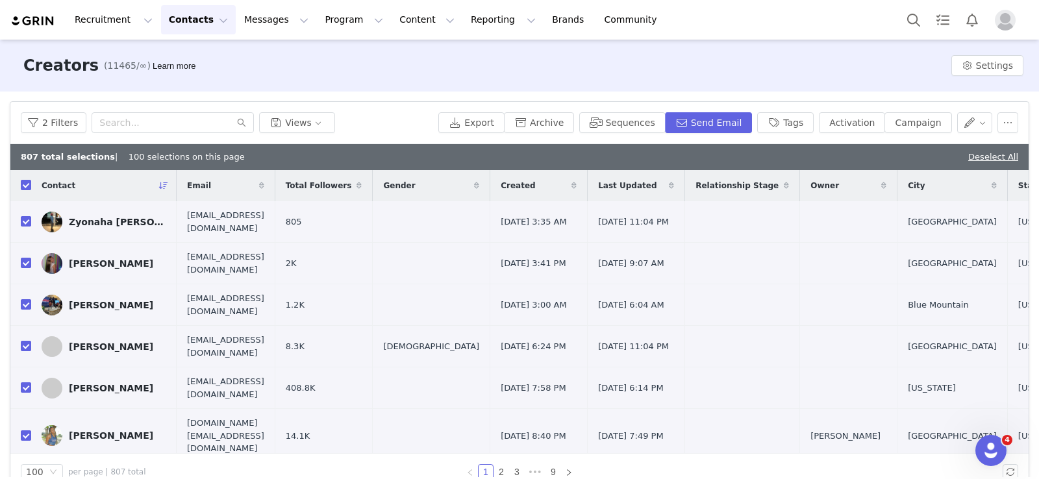
checkbox input "false"
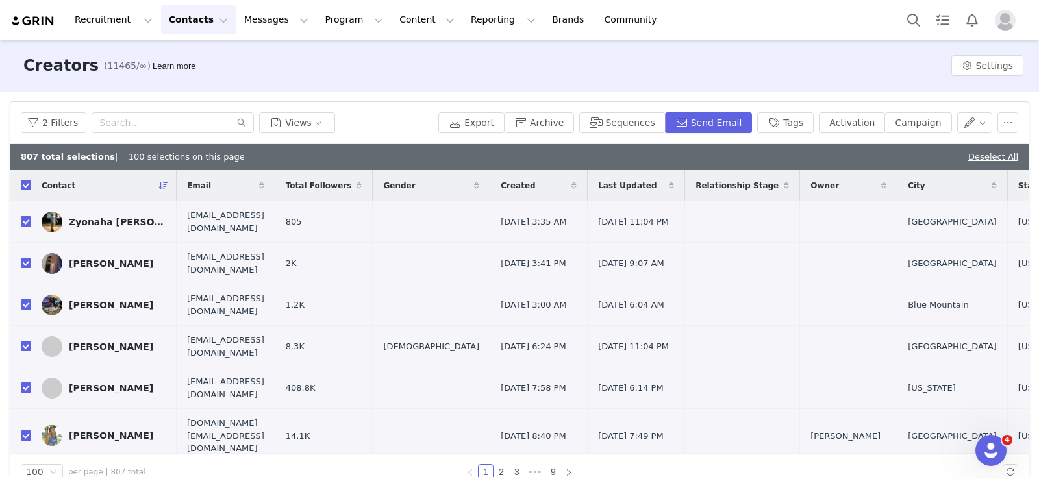
checkbox input "false"
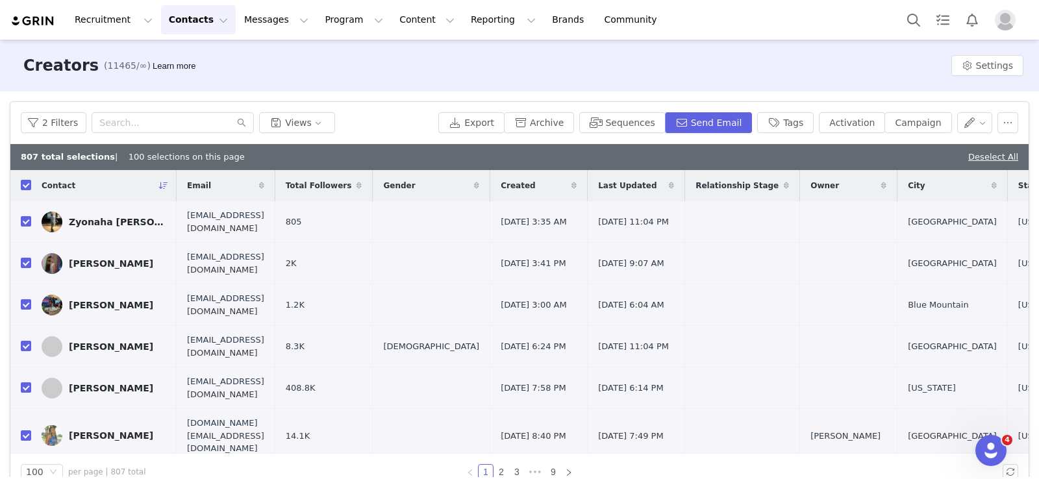
checkbox input "false"
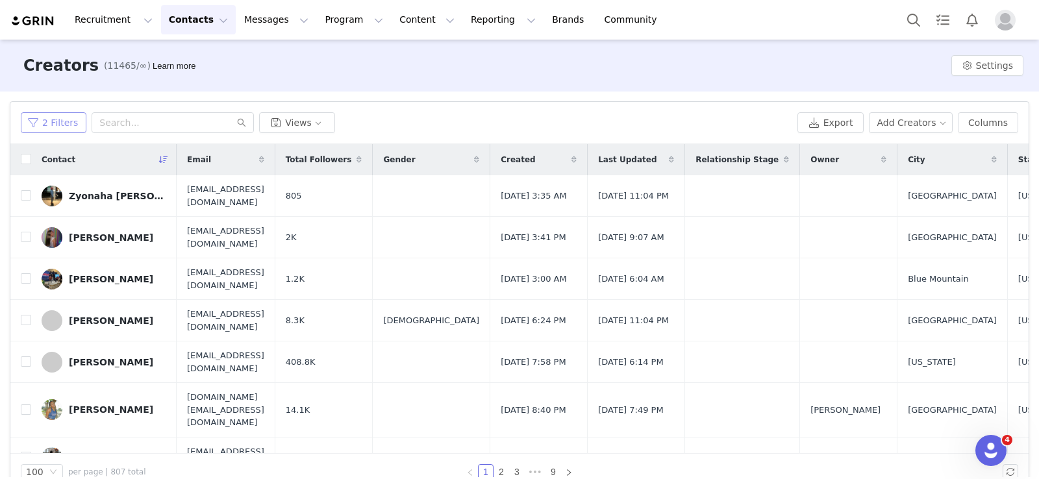
click at [36, 120] on button "2 Filters" at bounding box center [54, 122] width 66 height 21
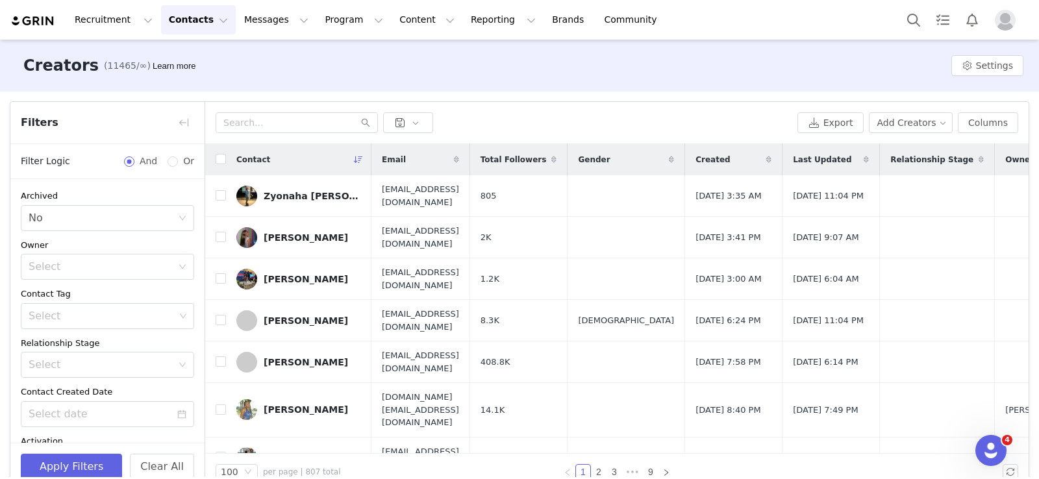
scroll to position [231, 0]
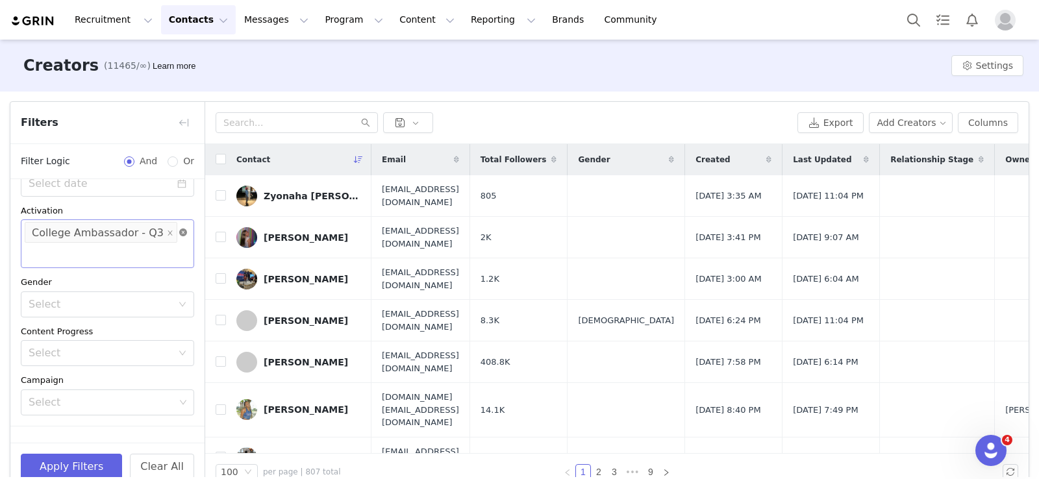
click at [184, 232] on icon "icon: close-circle" at bounding box center [183, 233] width 8 height 8
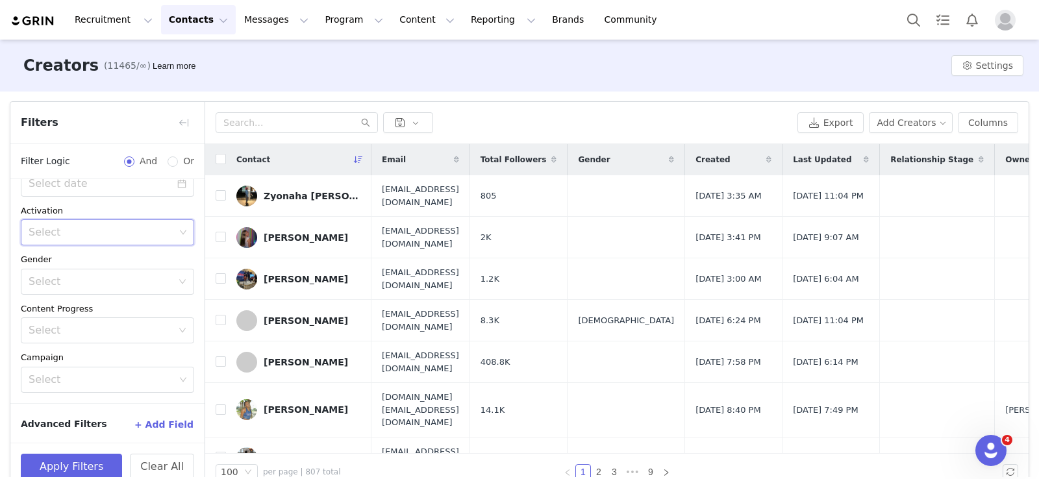
click at [100, 236] on div "Select" at bounding box center [102, 232] width 146 height 13
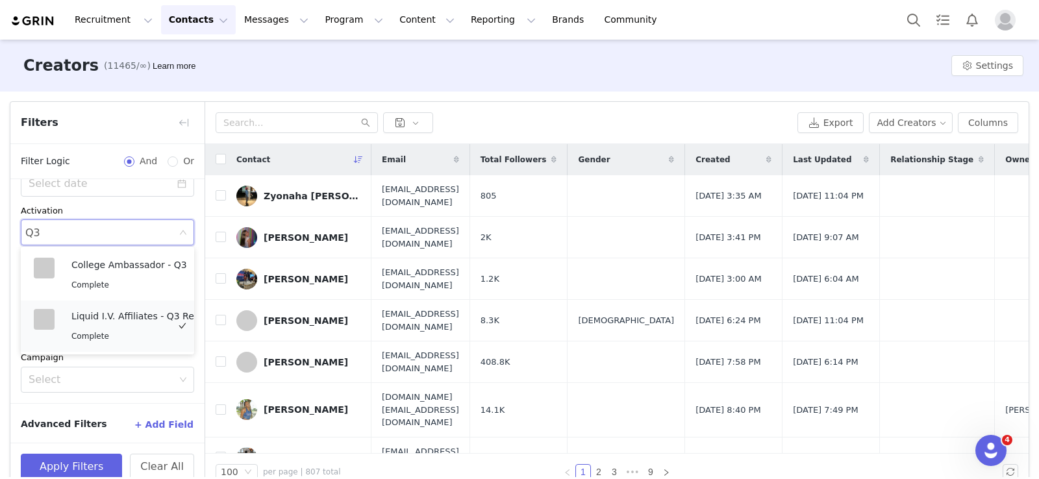
click at [118, 322] on p "Liquid I.V. Affiliates - Q3 Restock!" at bounding box center [142, 316] width 143 height 14
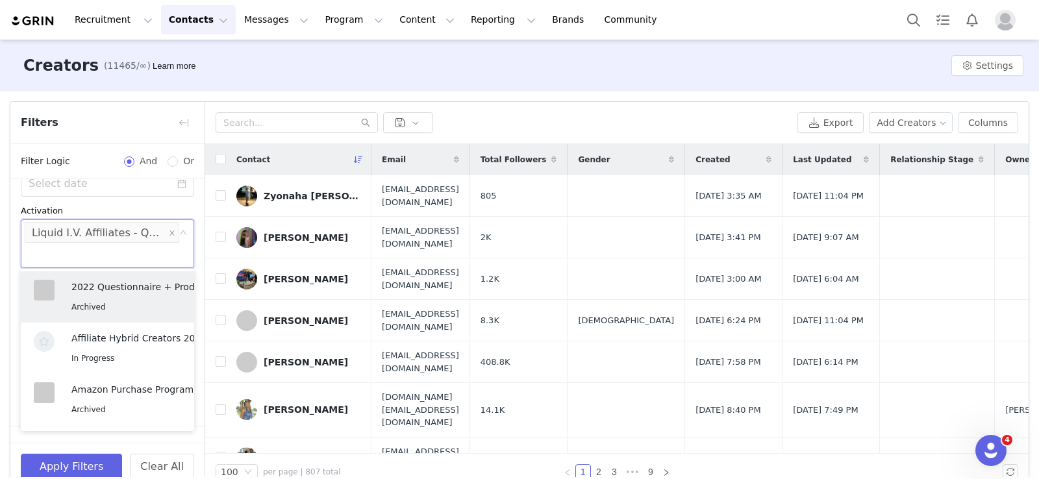
click at [94, 205] on div "Activation" at bounding box center [107, 211] width 173 height 13
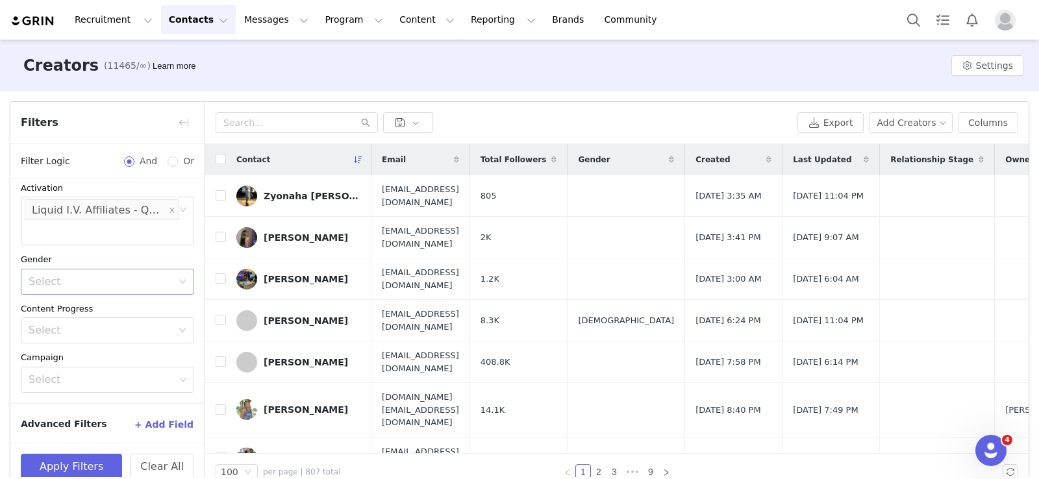
scroll to position [23, 0]
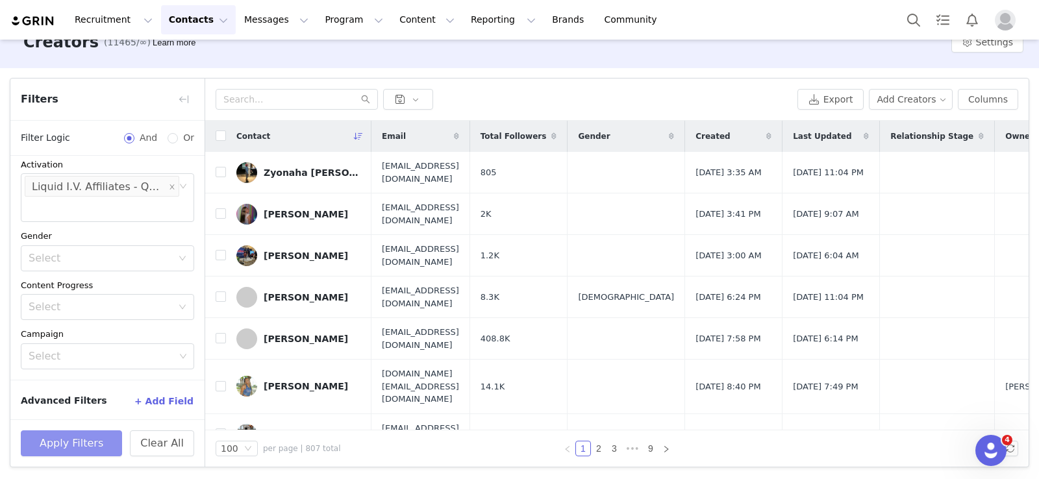
click at [66, 437] on button "Apply Filters" at bounding box center [71, 444] width 101 height 26
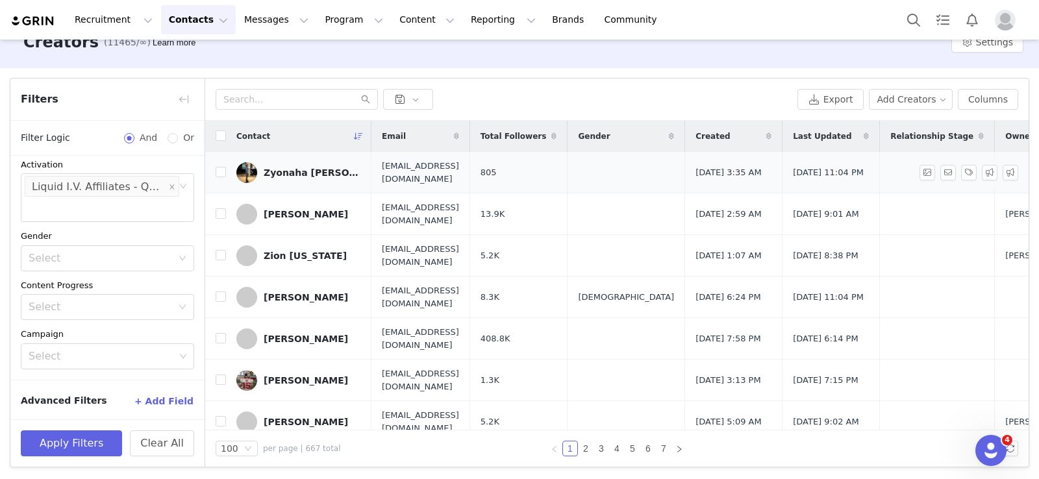
click at [288, 172] on div "Zyonaha [PERSON_NAME]" at bounding box center [312, 173] width 97 height 10
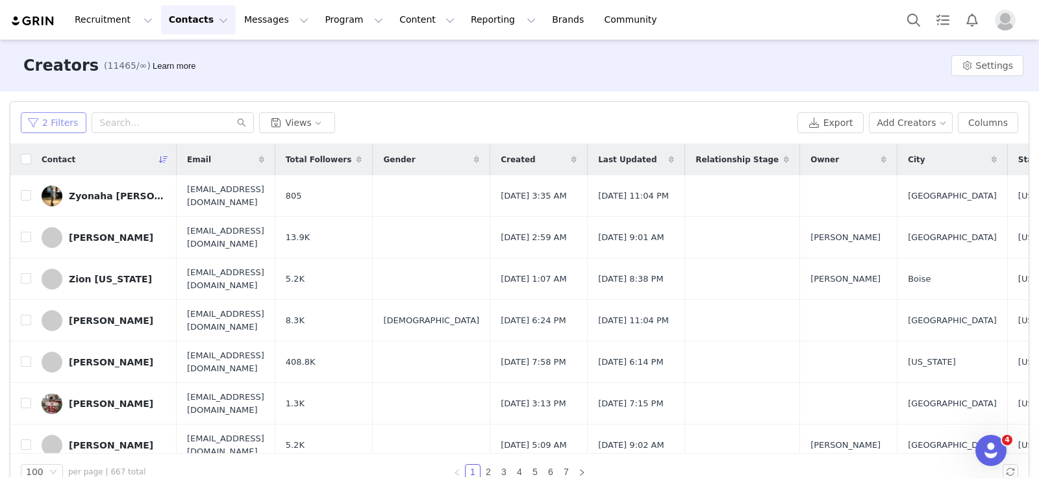
click at [44, 118] on button "2 Filters" at bounding box center [54, 122] width 66 height 21
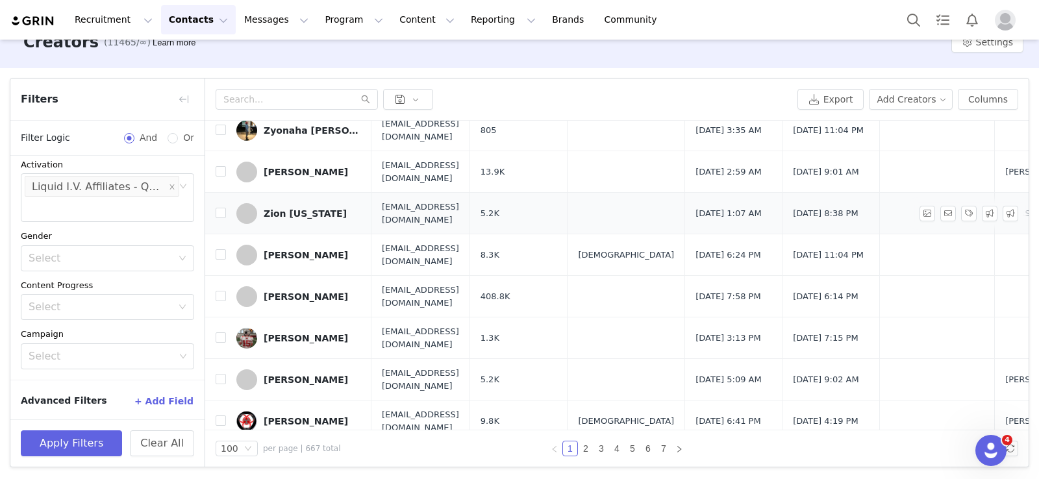
scroll to position [44, 0]
click at [83, 214] on div "Select Liquid I.V. Affiliates - Q3 Restock!" at bounding box center [107, 197] width 173 height 49
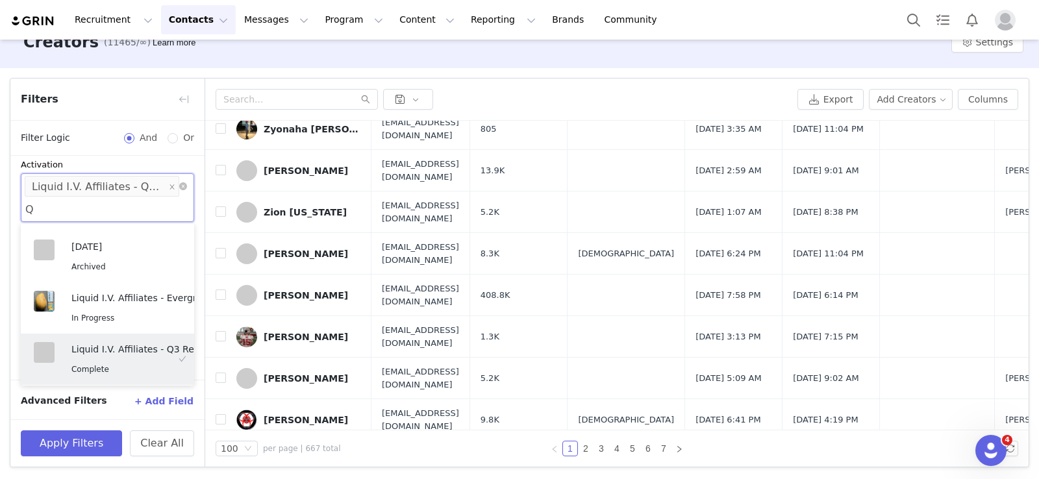
scroll to position [2, 0]
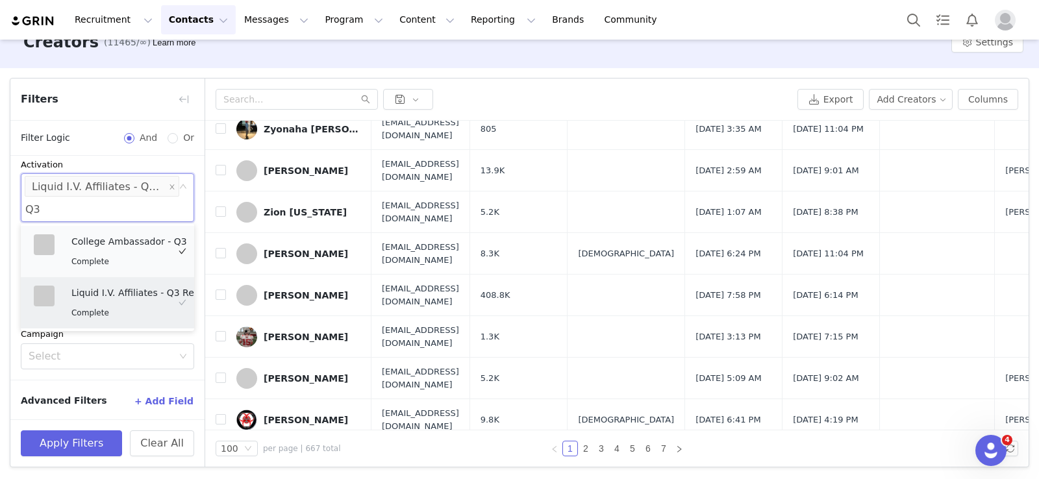
click at [122, 250] on div "College Ambassador - Q3 Complete" at bounding box center [129, 252] width 116 height 34
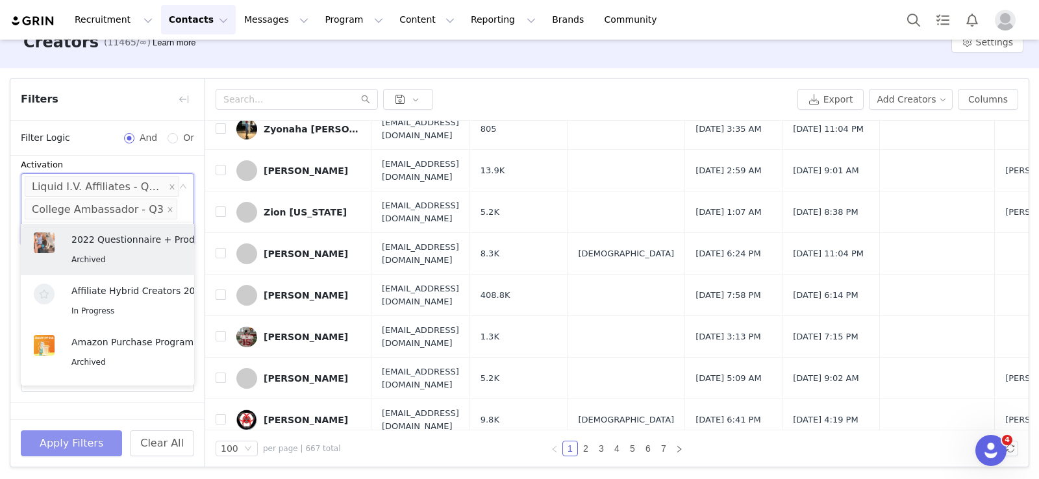
click at [75, 445] on button "Apply Filters" at bounding box center [71, 444] width 101 height 26
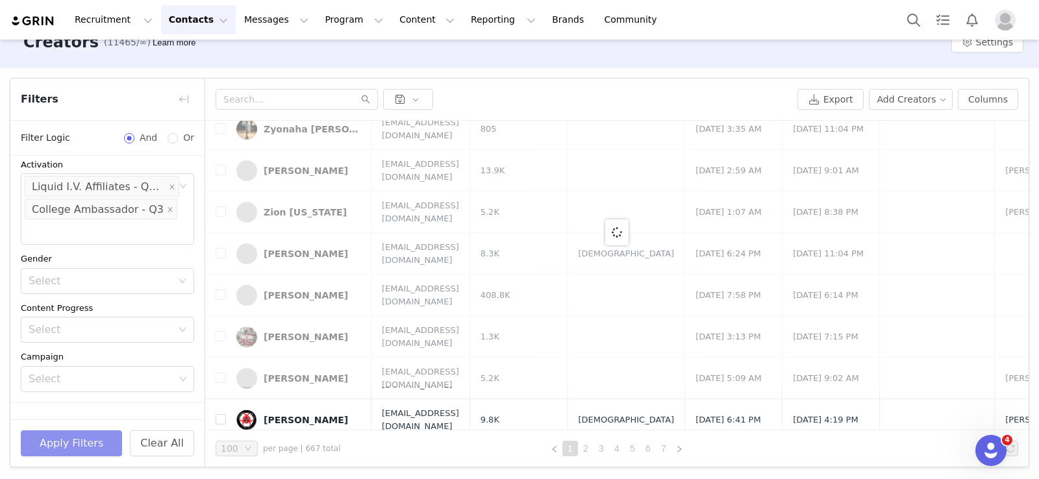
scroll to position [0, 0]
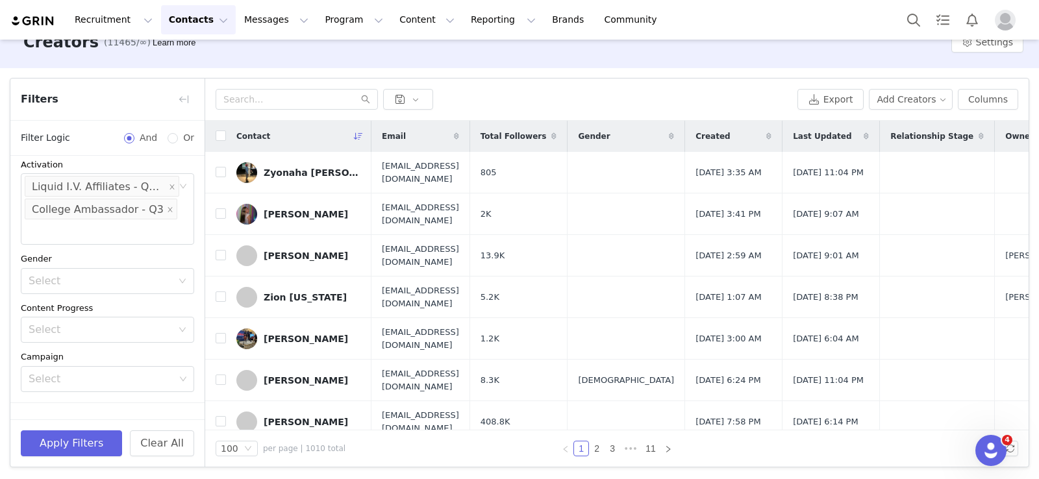
click at [171, 414] on button "+ Add Field" at bounding box center [164, 424] width 60 height 21
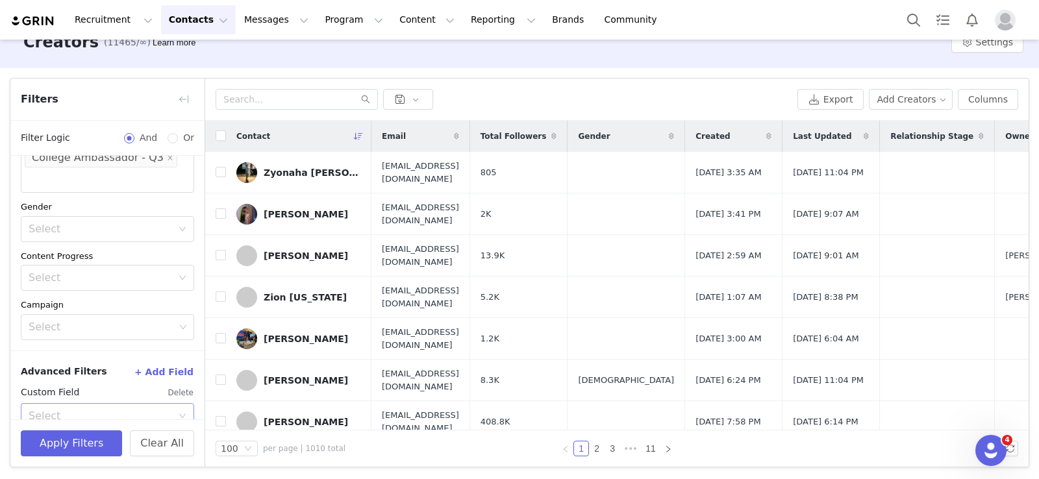
click at [66, 410] on div "Select" at bounding box center [101, 416] width 144 height 13
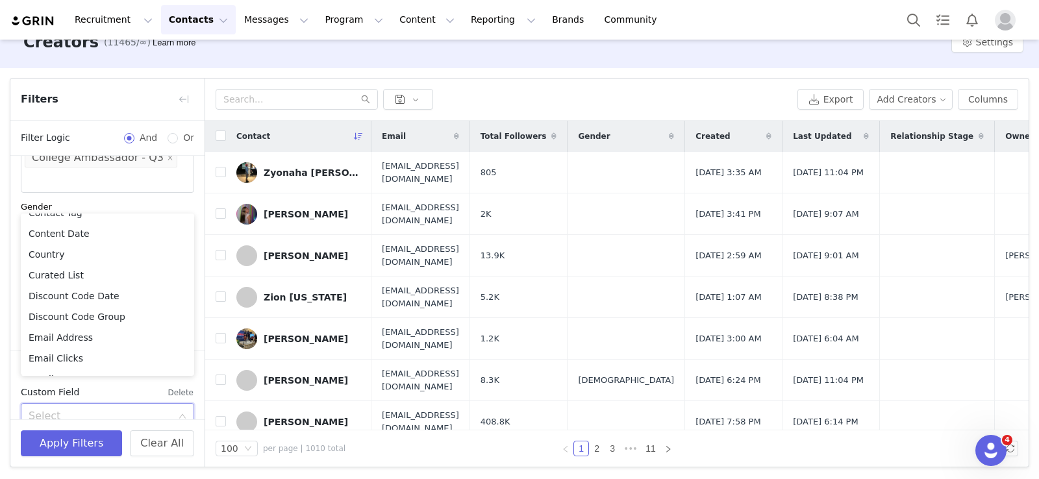
scroll to position [0, 0]
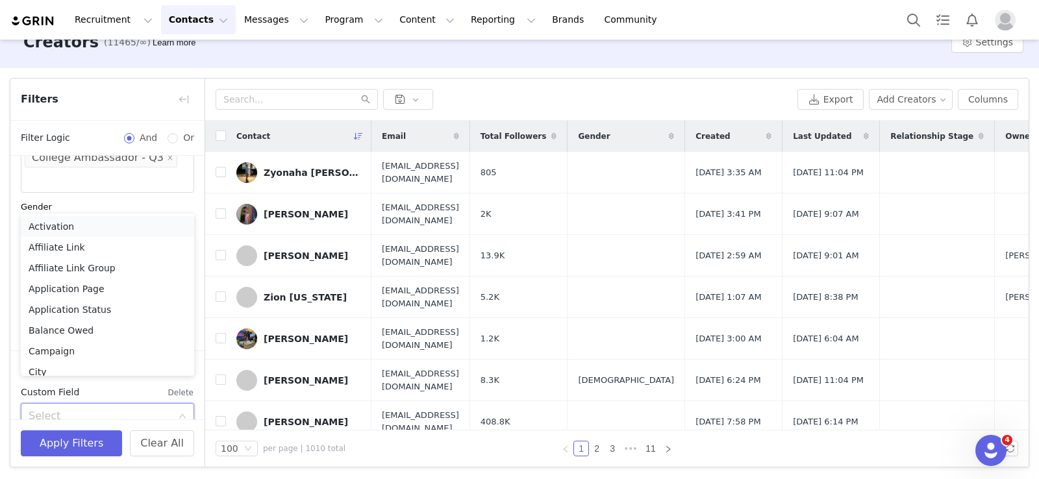
click at [65, 230] on li "Activation" at bounding box center [107, 226] width 173 height 21
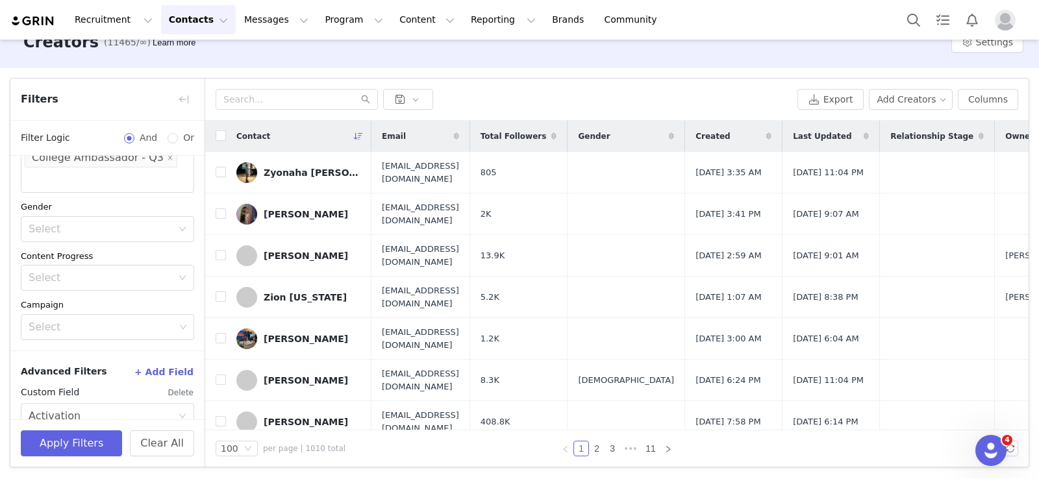
scroll to position [362, 0]
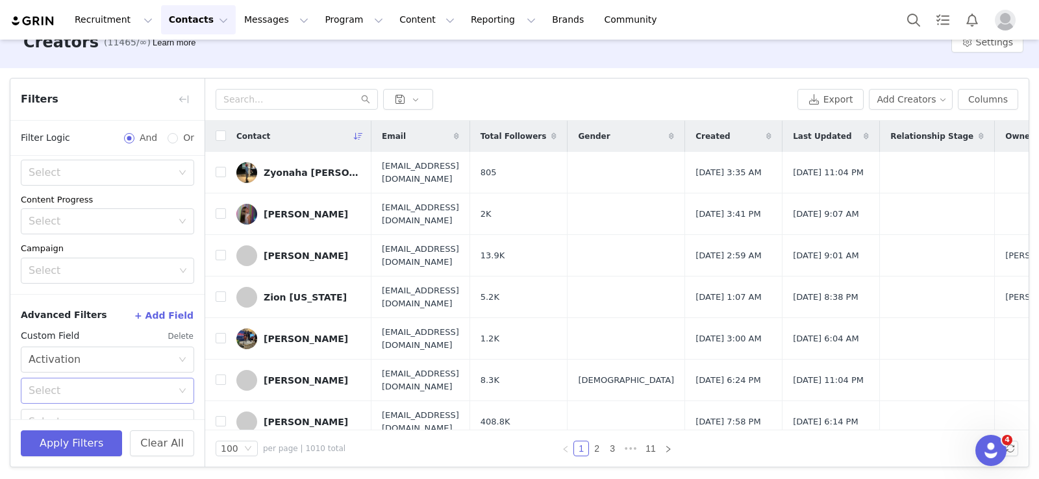
click at [49, 385] on div "Select" at bounding box center [101, 391] width 144 height 13
click at [51, 394] on li "In" at bounding box center [107, 394] width 173 height 21
click at [80, 416] on div "Select" at bounding box center [102, 422] width 146 height 13
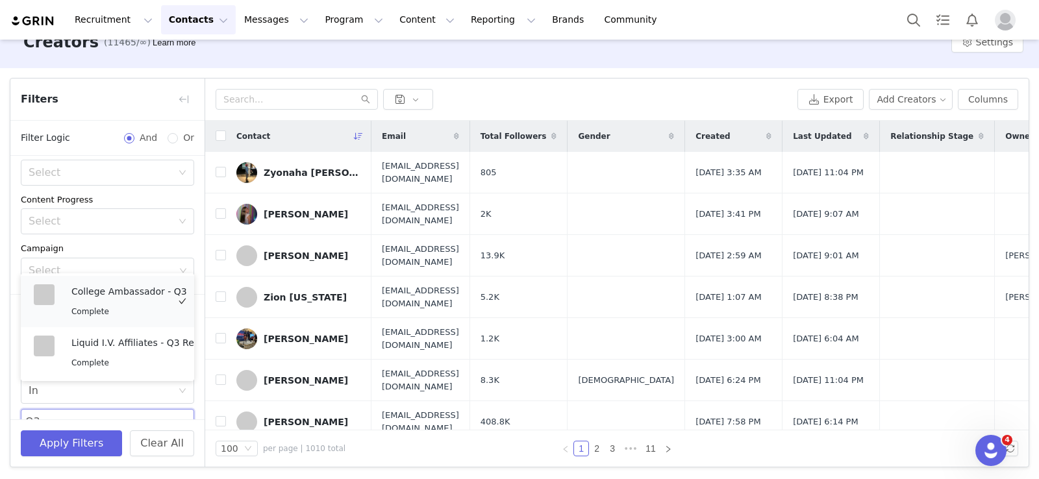
click at [142, 308] on div "Complete" at bounding box center [129, 311] width 116 height 15
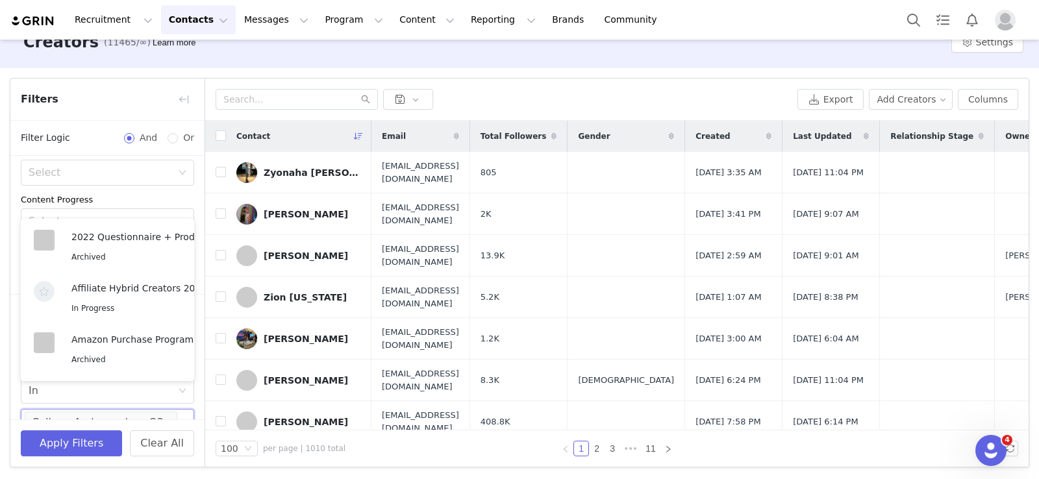
click at [192, 424] on div "Apply Filters Clear All" at bounding box center [107, 443] width 194 height 47
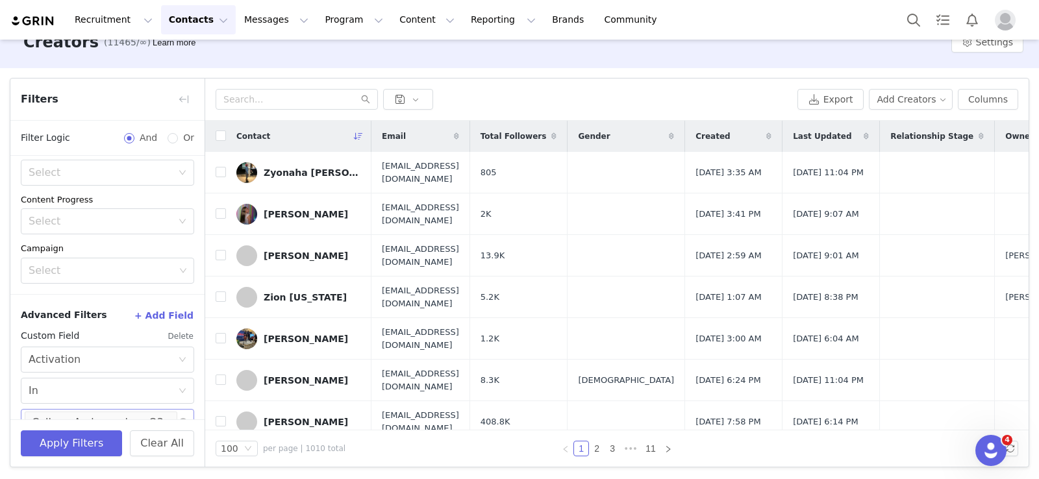
click at [32, 435] on input at bounding box center [29, 445] width 8 height 21
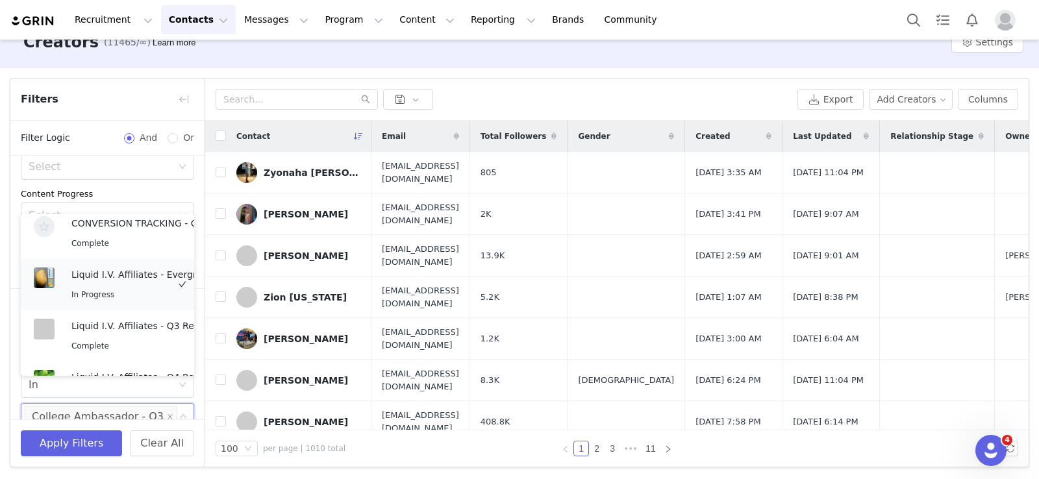
scroll to position [405, 0]
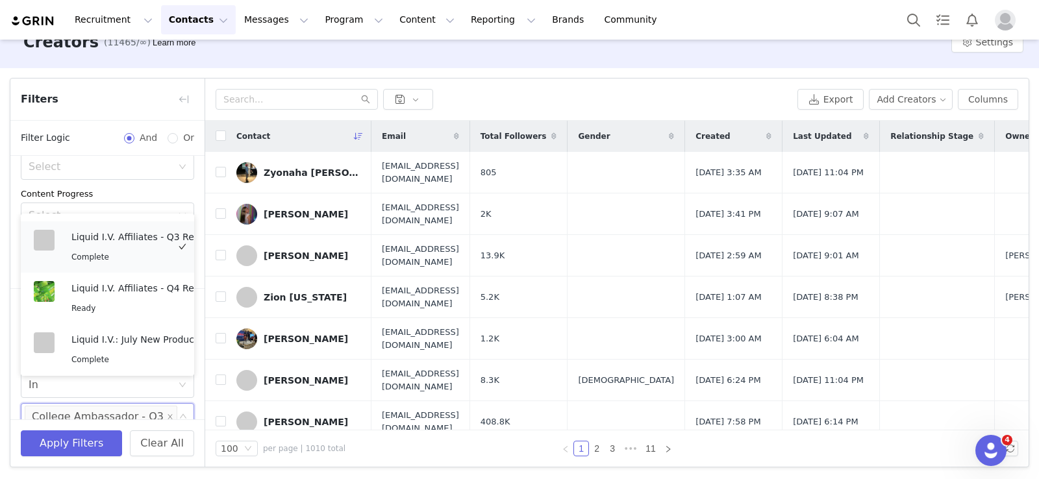
click at [127, 247] on div "Liquid I.V. Affiliates - Q3 Restock! Complete" at bounding box center [142, 247] width 143 height 34
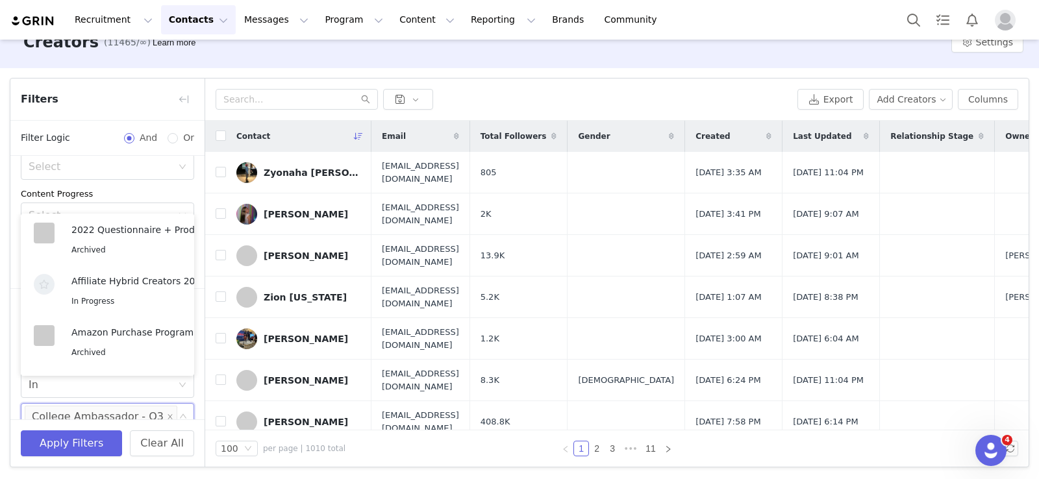
click at [124, 188] on div "Content Progress" at bounding box center [107, 194] width 173 height 13
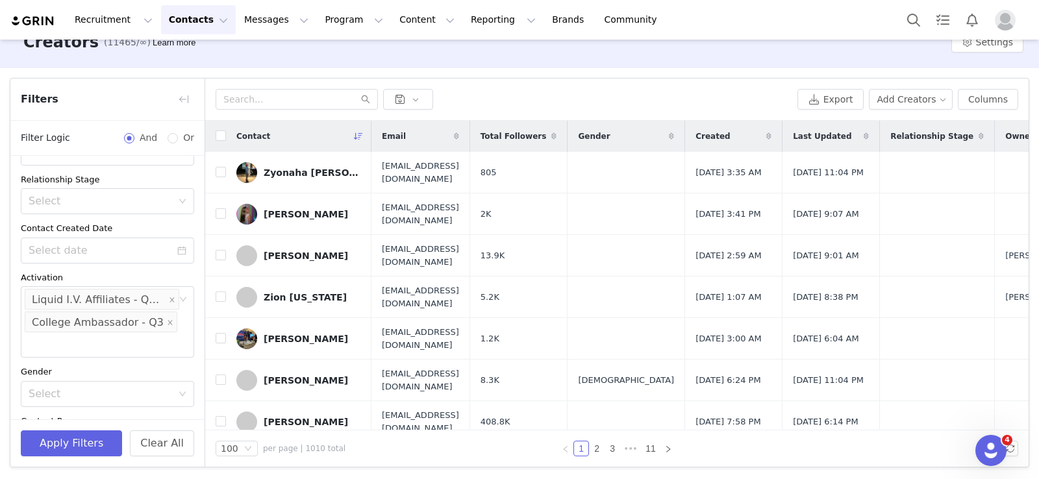
scroll to position [141, 0]
click at [171, 297] on icon "icon: close" at bounding box center [172, 299] width 5 height 5
click at [168, 297] on icon "icon: close" at bounding box center [170, 299] width 5 height 5
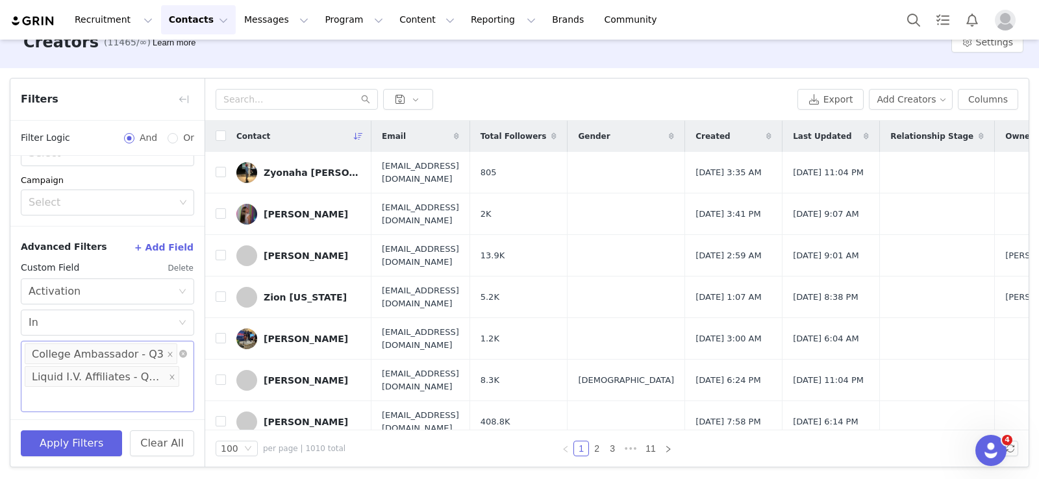
click at [129, 403] on div "Select College Ambassador - Q3 Liquid I.V. Affiliates - Q3 Restock!" at bounding box center [107, 376] width 173 height 71
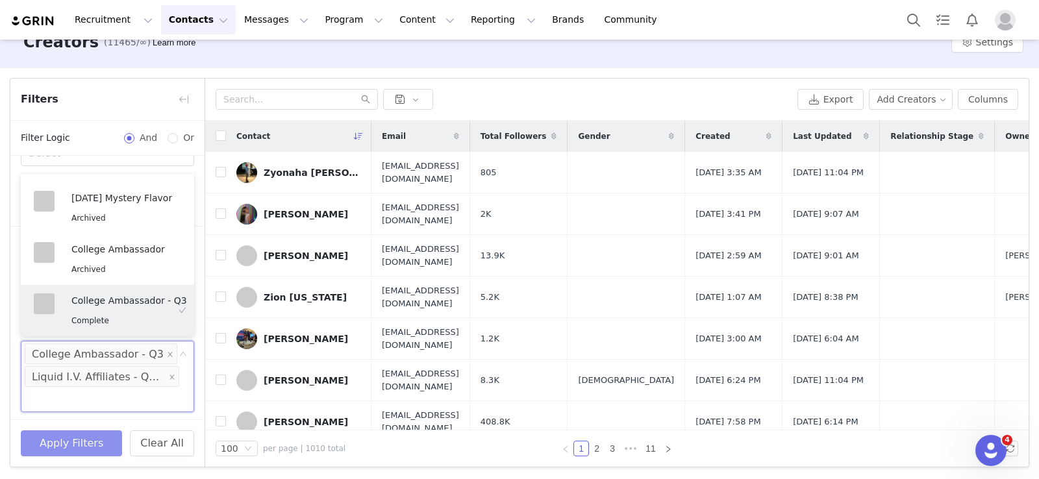
click at [86, 443] on button "Apply Filters" at bounding box center [71, 444] width 101 height 26
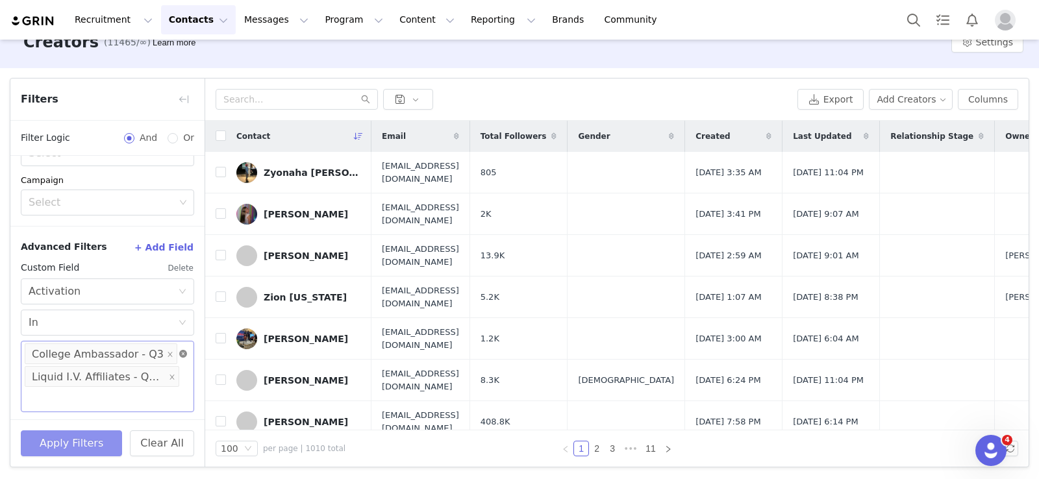
click at [185, 350] on icon "icon: close-circle" at bounding box center [183, 354] width 8 height 8
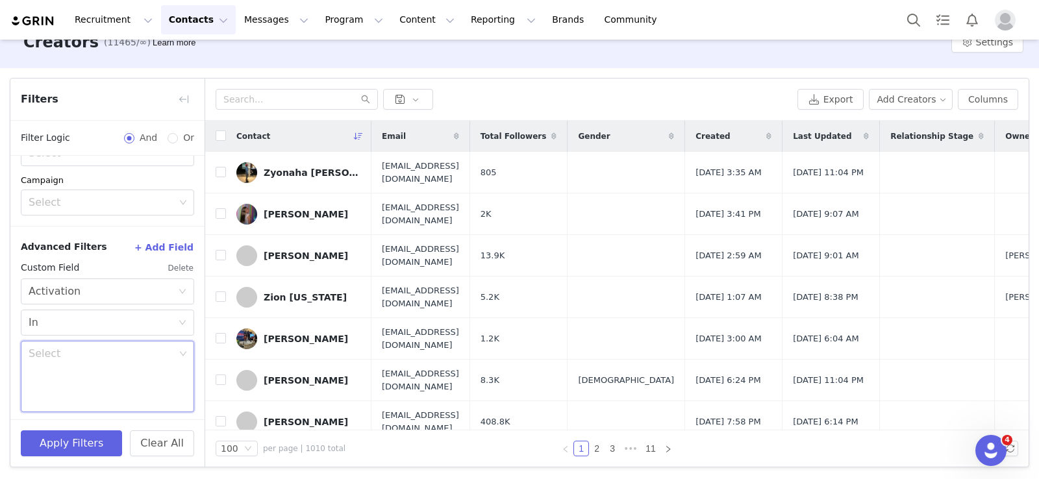
scroll to position [340, 0]
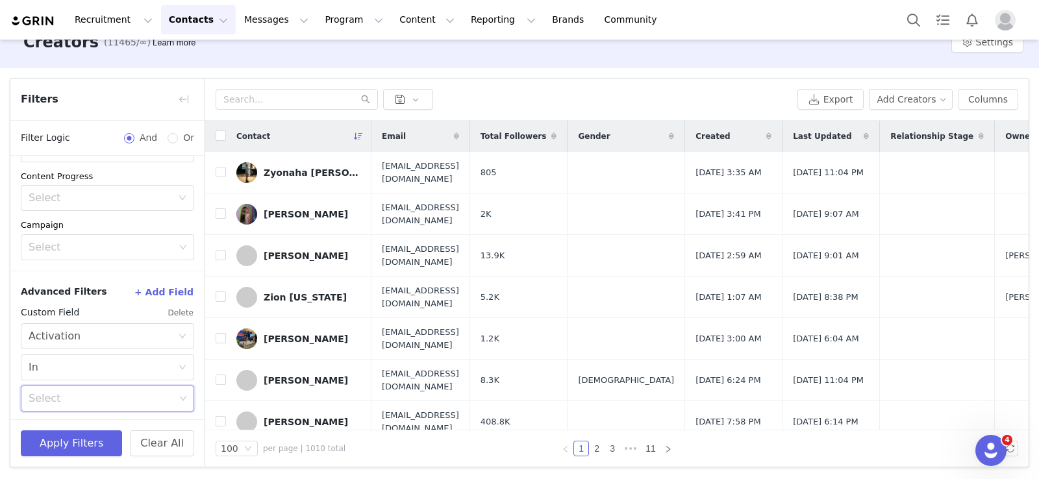
click at [179, 285] on button "+ Add Field" at bounding box center [164, 292] width 60 height 21
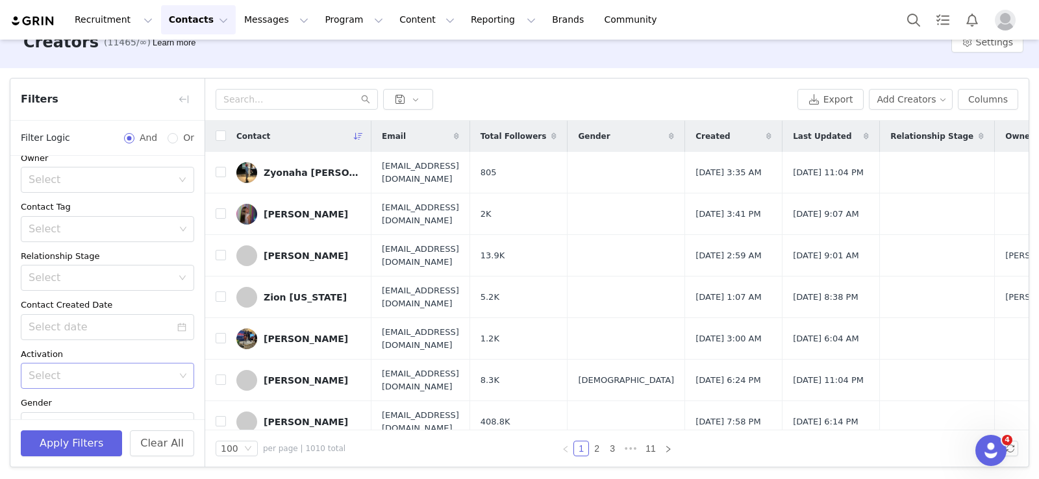
scroll to position [145, 0]
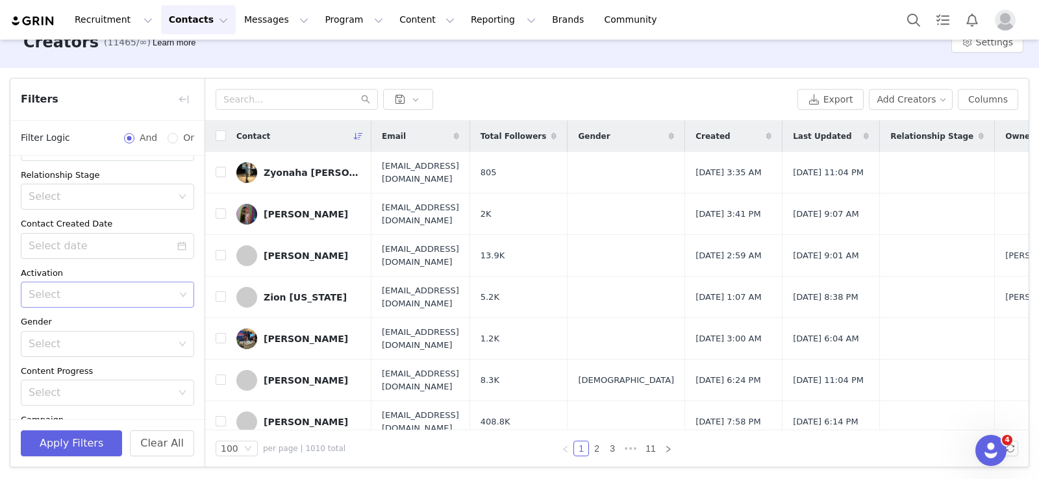
click at [41, 296] on div "Select" at bounding box center [102, 294] width 146 height 13
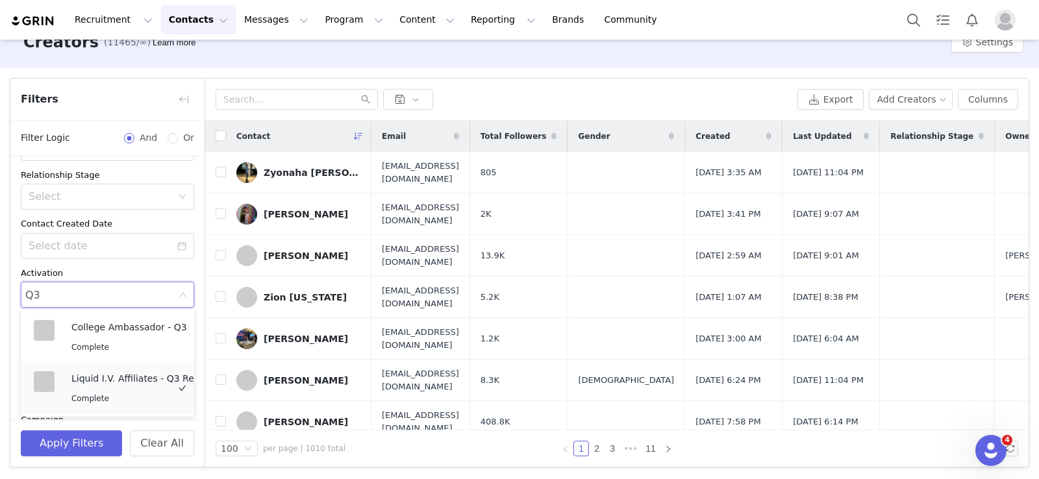
click at [114, 388] on div "Liquid I.V. Affiliates - Q3 Restock! Complete" at bounding box center [142, 389] width 143 height 34
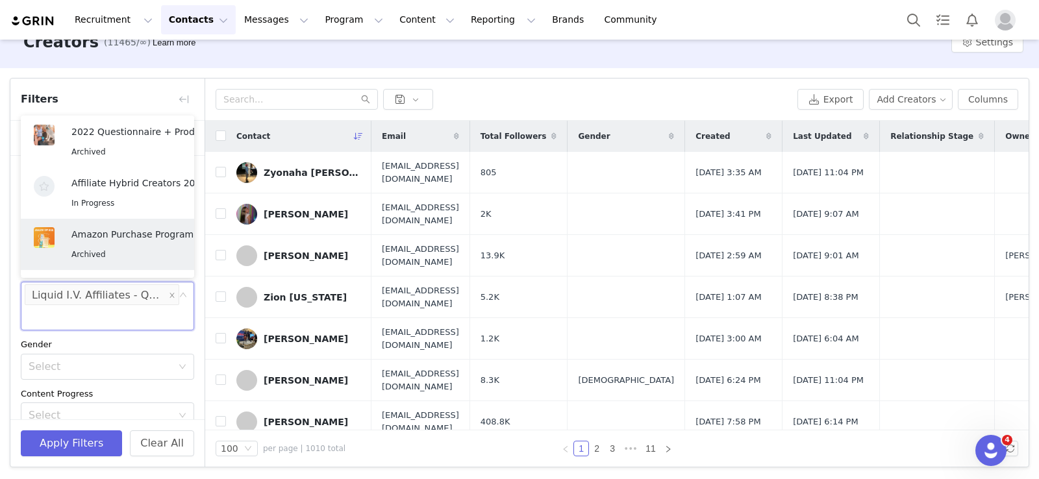
click at [112, 266] on div "Amazon Purchase Program Archived" at bounding box center [101, 244] width 145 height 45
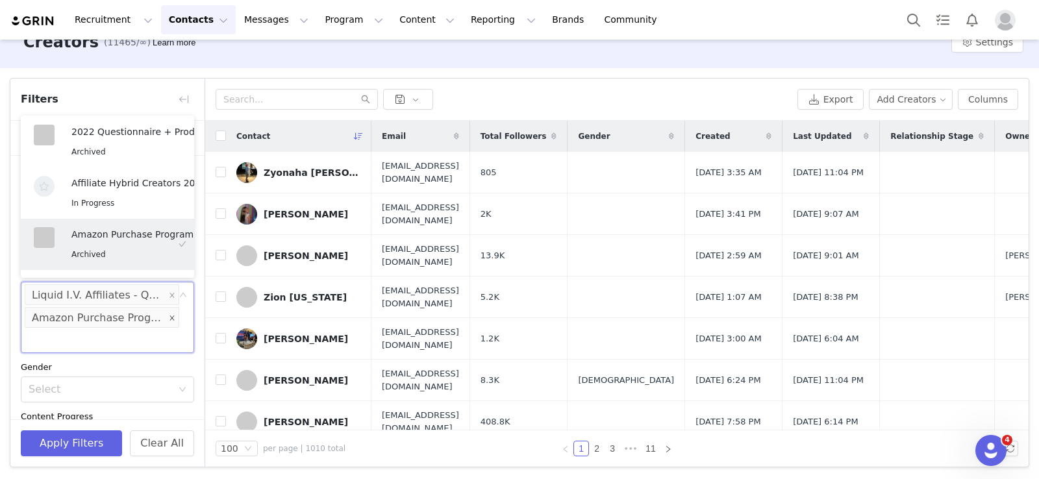
click at [170, 317] on icon "icon: close" at bounding box center [172, 318] width 5 height 5
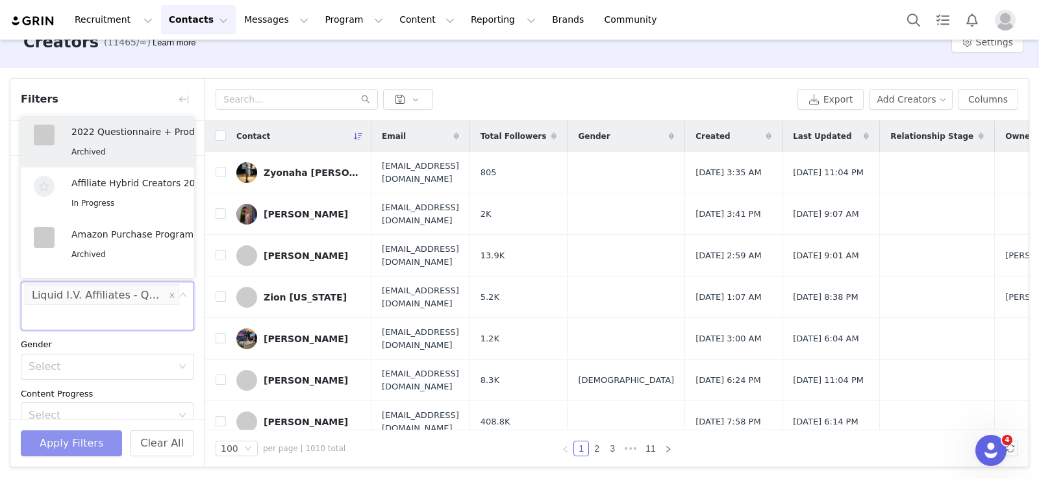
click at [71, 442] on button "Apply Filters" at bounding box center [71, 444] width 101 height 26
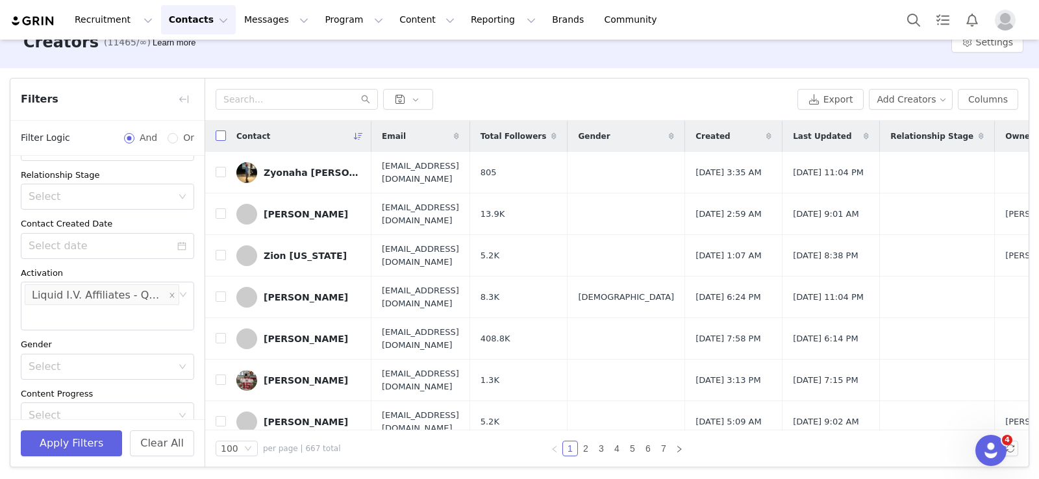
click at [220, 135] on input "checkbox" at bounding box center [221, 136] width 10 height 10
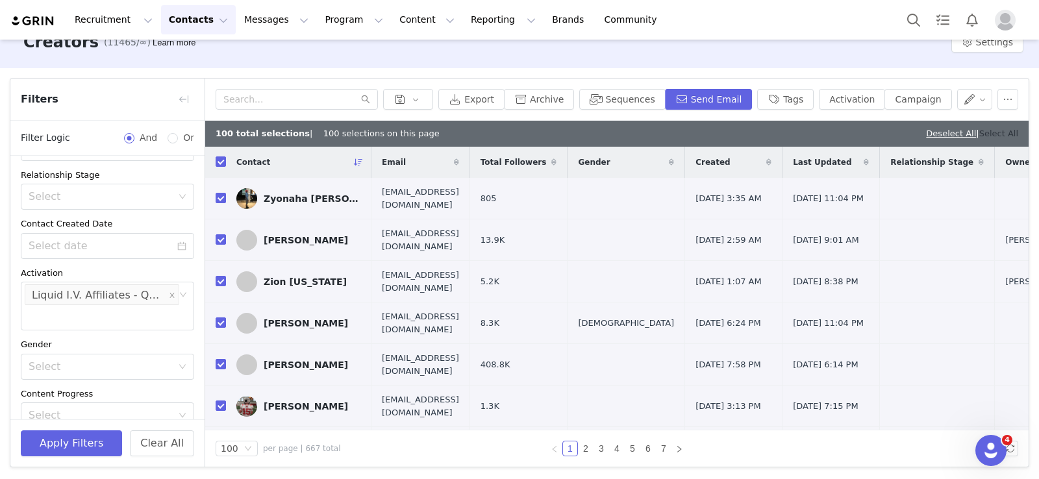
click at [998, 133] on link "Select All" at bounding box center [999, 134] width 39 height 10
click at [180, 98] on button "button" at bounding box center [183, 99] width 21 height 21
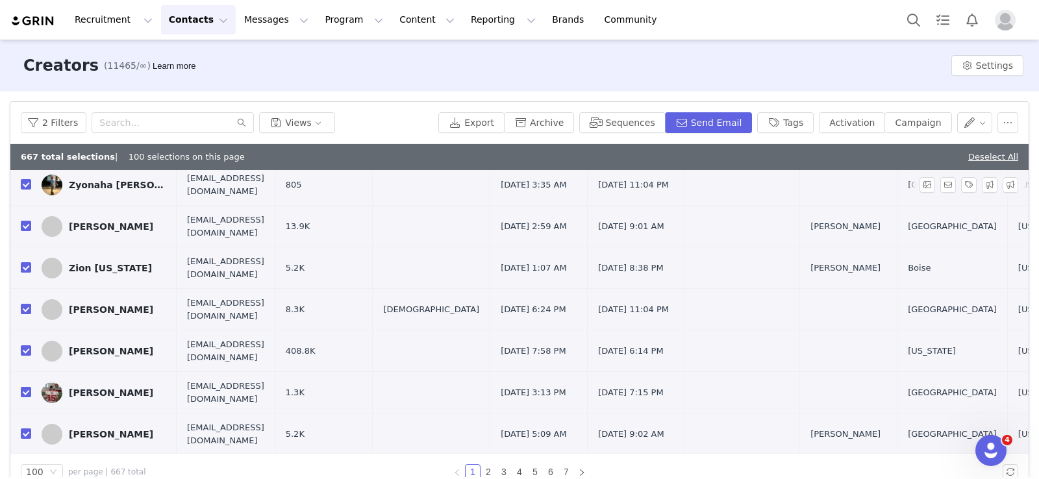
scroll to position [0, 0]
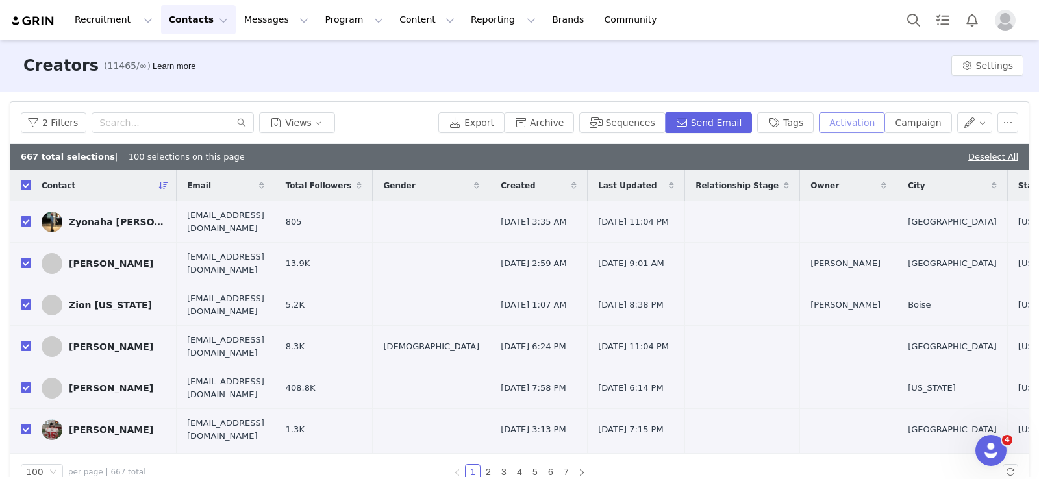
click at [851, 119] on button "Activation" at bounding box center [852, 122] width 66 height 21
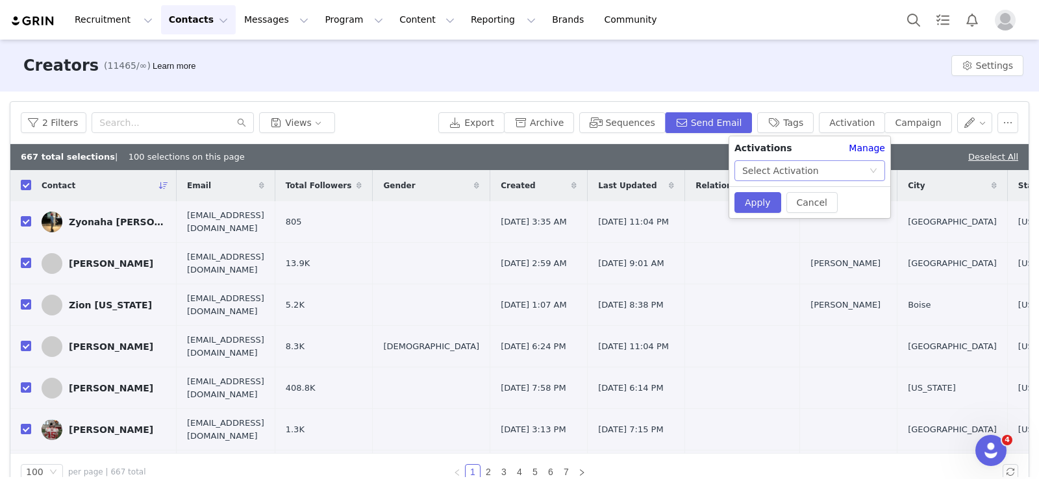
click at [765, 170] on div "Select Activation" at bounding box center [781, 170] width 77 height 19
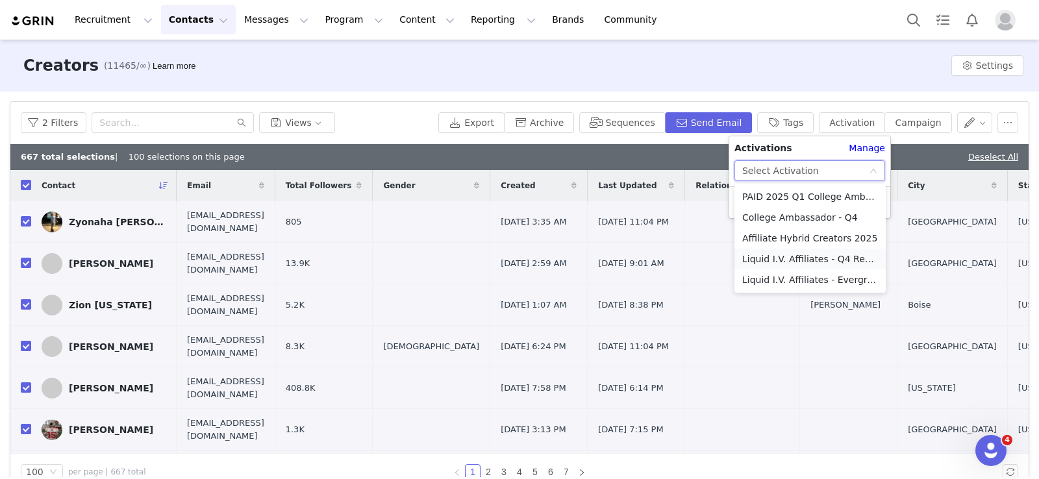
click at [789, 259] on li "Liquid I.V. Affiliates - Q4 Restock!" at bounding box center [810, 259] width 151 height 21
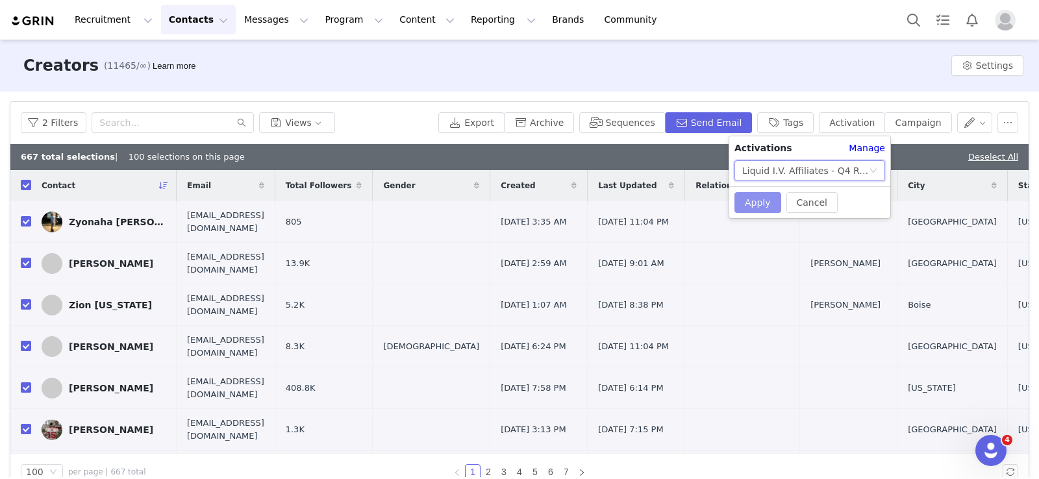
click at [754, 197] on button "Apply" at bounding box center [758, 202] width 47 height 21
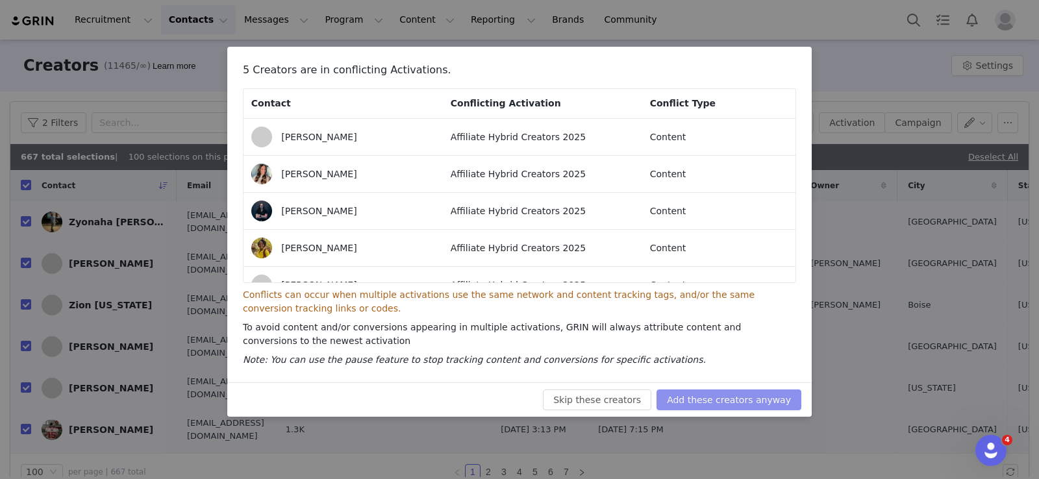
click at [730, 393] on button "Add these creators anyway" at bounding box center [729, 400] width 145 height 21
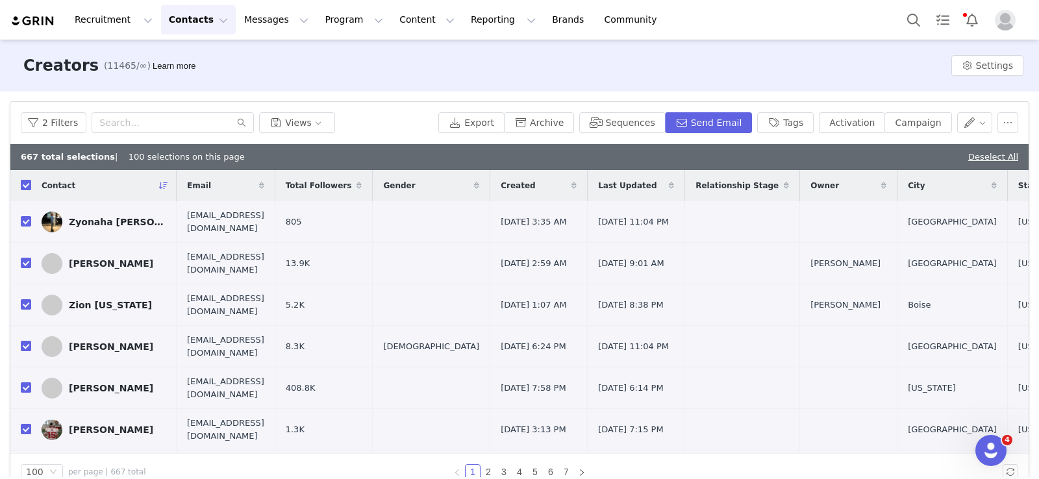
click at [25, 183] on input "checkbox" at bounding box center [26, 185] width 10 height 10
